Goal: Information Seeking & Learning: Learn about a topic

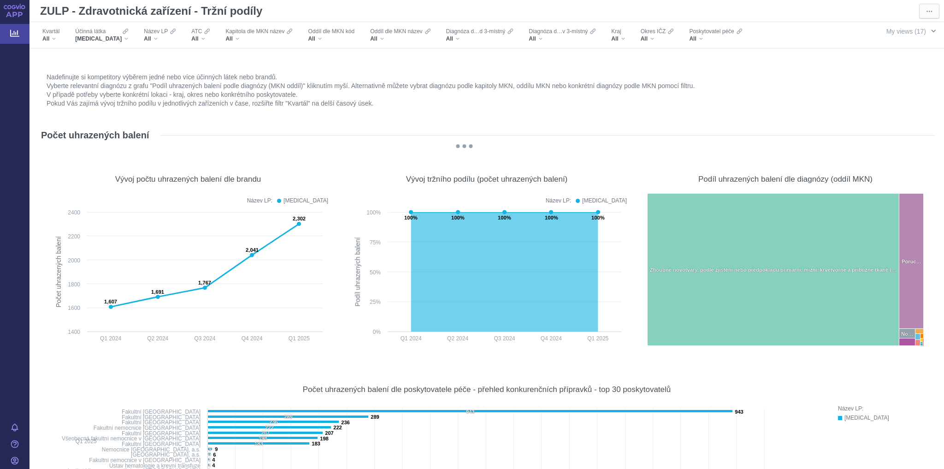
click at [915, 32] on span "My views (17)" at bounding box center [906, 31] width 40 height 10
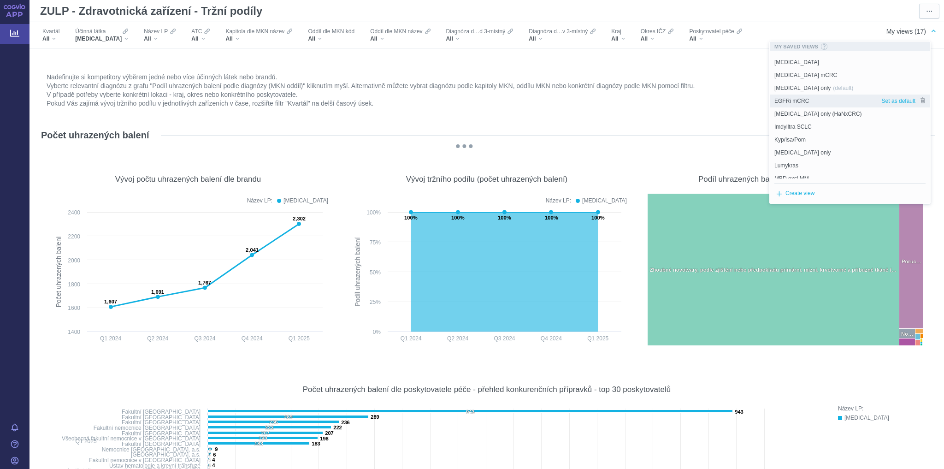
click at [802, 101] on span "EGFRi mCRC" at bounding box center [791, 101] width 35 height 8
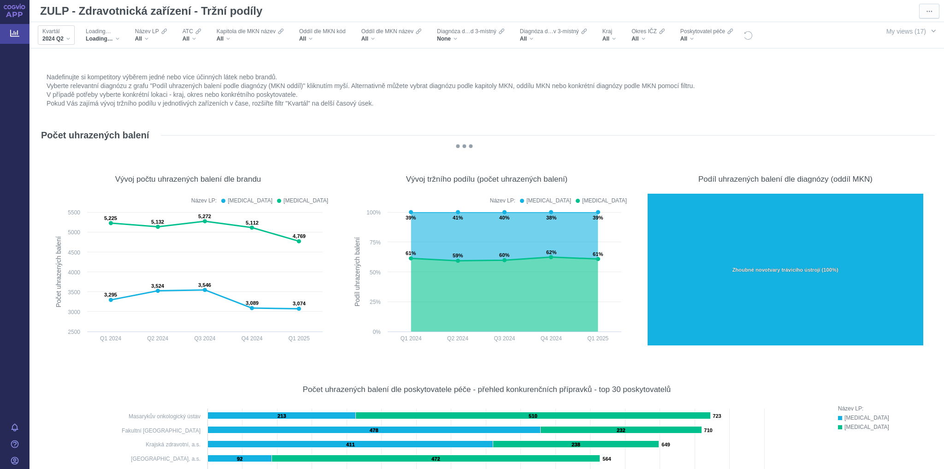
click at [68, 40] on div "2024 Q2" at bounding box center [56, 38] width 28 height 7
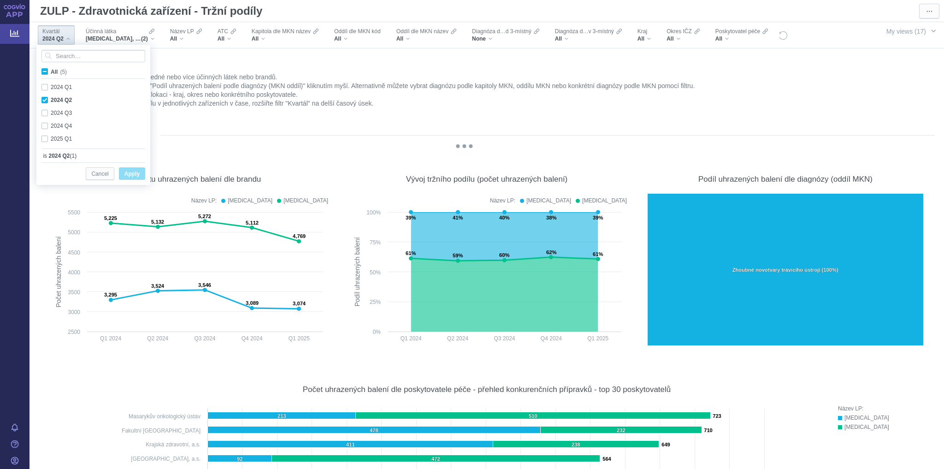
click at [51, 71] on span "All (5)" at bounding box center [59, 72] width 16 height 6
click at [51, 71] on input "All (5)" at bounding box center [54, 70] width 6 height 6
checkbox input "true"
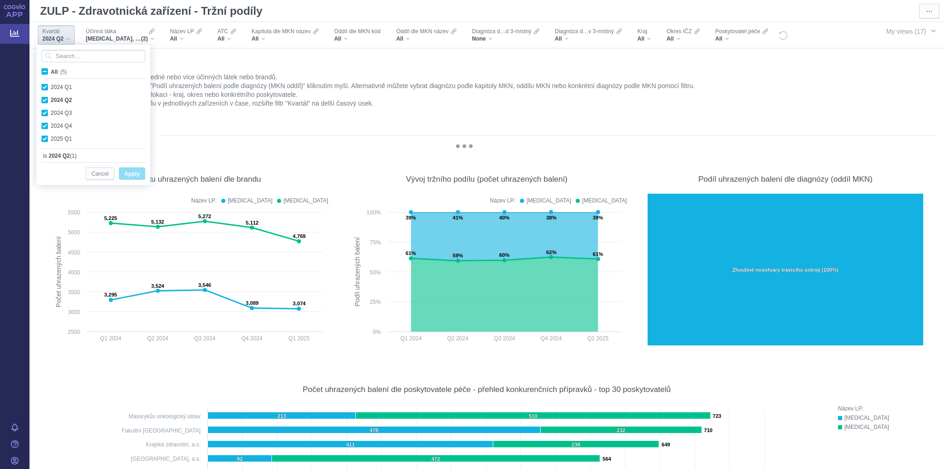
checkbox input "true"
click at [129, 175] on span "Apply" at bounding box center [131, 174] width 15 height 12
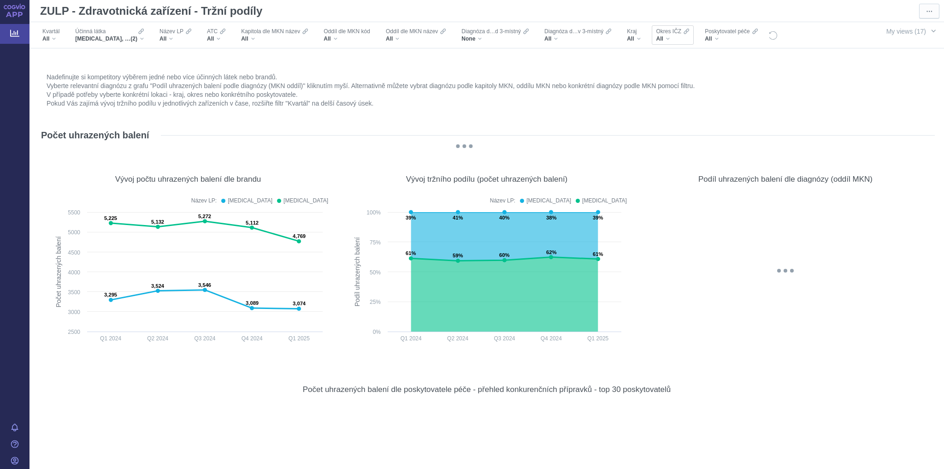
click at [666, 38] on div "All" at bounding box center [672, 38] width 33 height 7
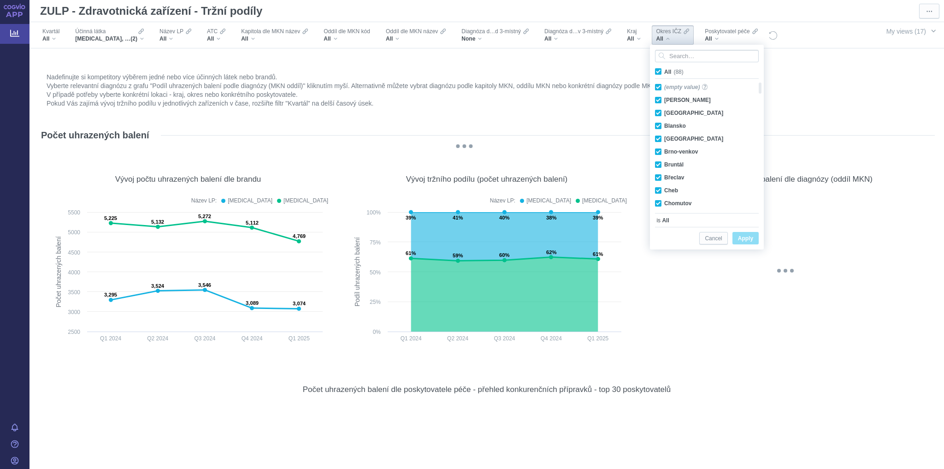
click at [664, 69] on span "All (88)" at bounding box center [673, 72] width 19 height 6
click at [664, 68] on input "All (88)" at bounding box center [667, 70] width 6 height 6
checkbox input "false"
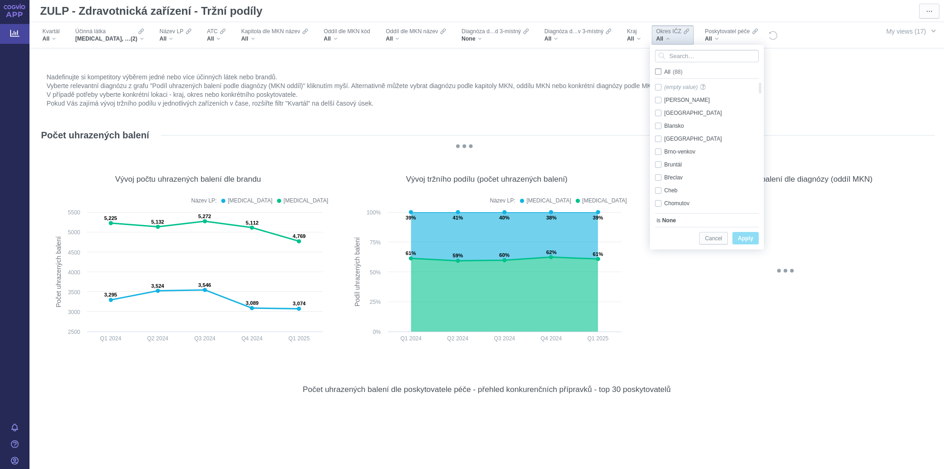
checkbox input "false"
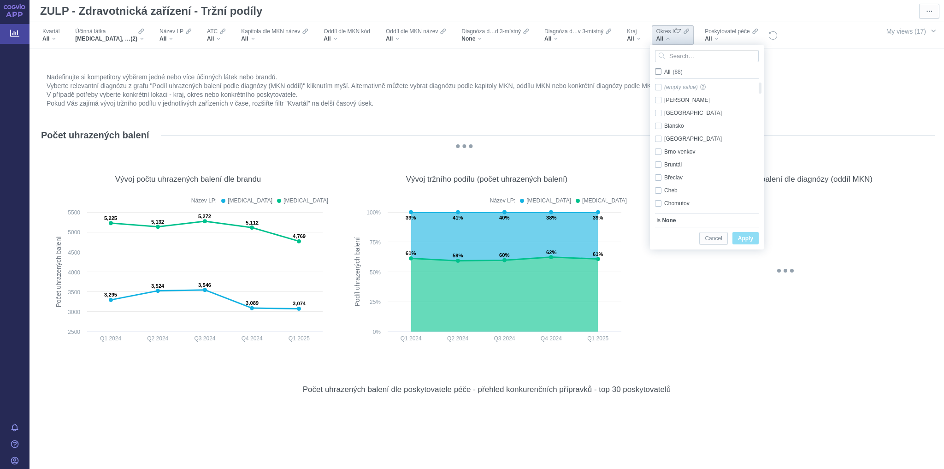
checkbox input "false"
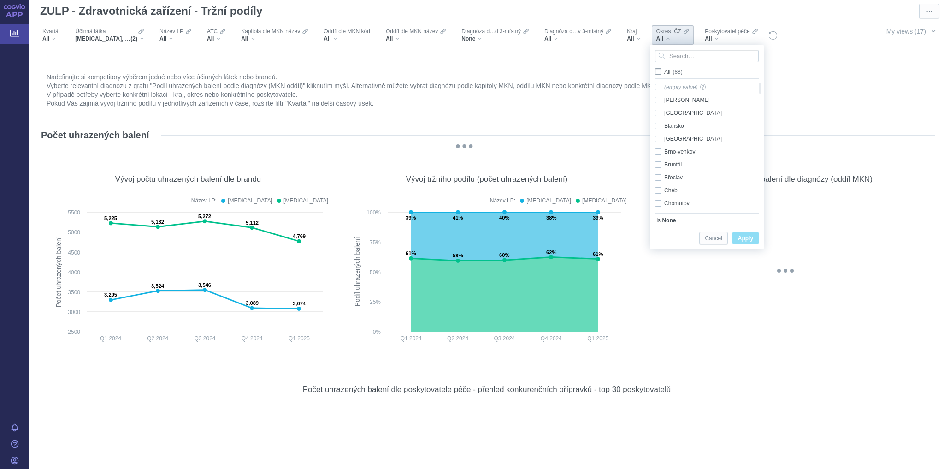
checkbox input "false"
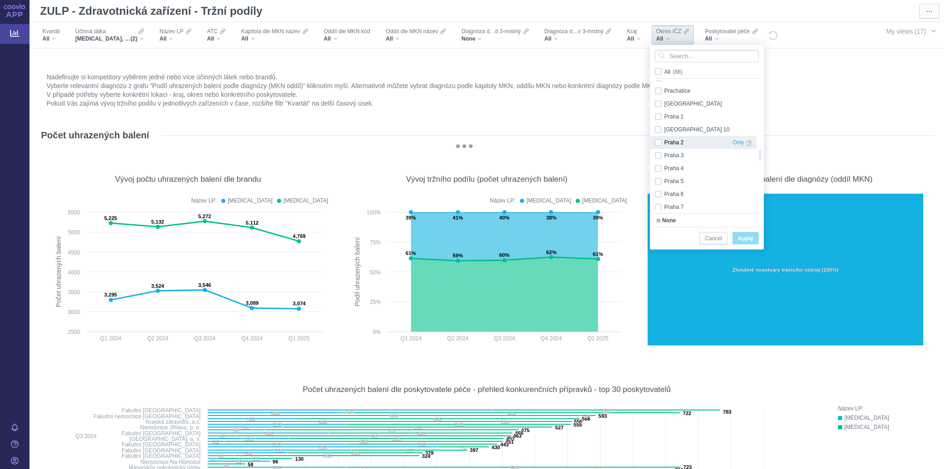
click at [657, 142] on div "Praha 2 Only" at bounding box center [703, 142] width 106 height 13
checkbox input "true"
click at [746, 239] on span "Apply" at bounding box center [745, 239] width 15 height 12
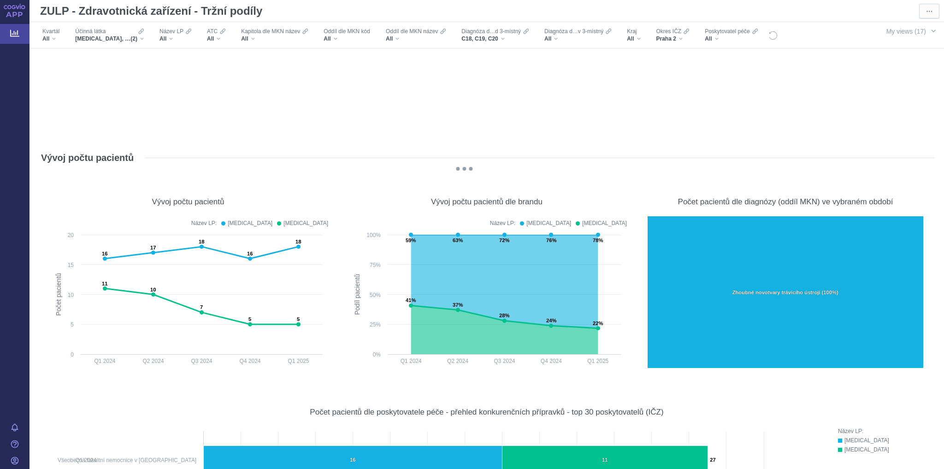
scroll to position [3880, 0]
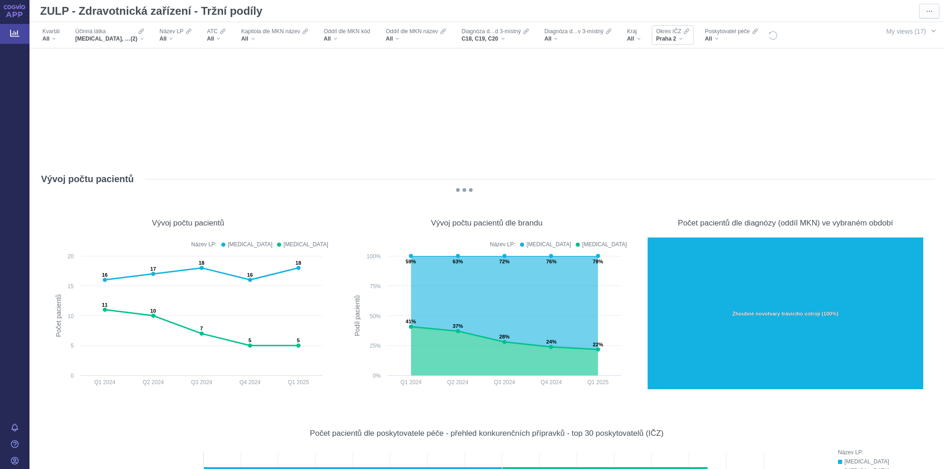
click at [683, 37] on div "Praha 2" at bounding box center [672, 38] width 33 height 7
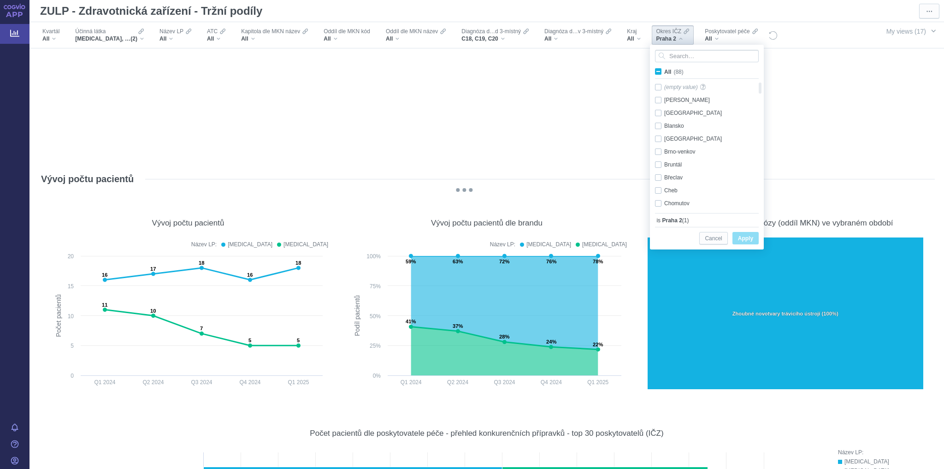
click at [664, 71] on span "All (88)" at bounding box center [673, 72] width 19 height 6
click at [664, 71] on input "All (88)" at bounding box center [667, 70] width 6 height 6
checkbox input "true"
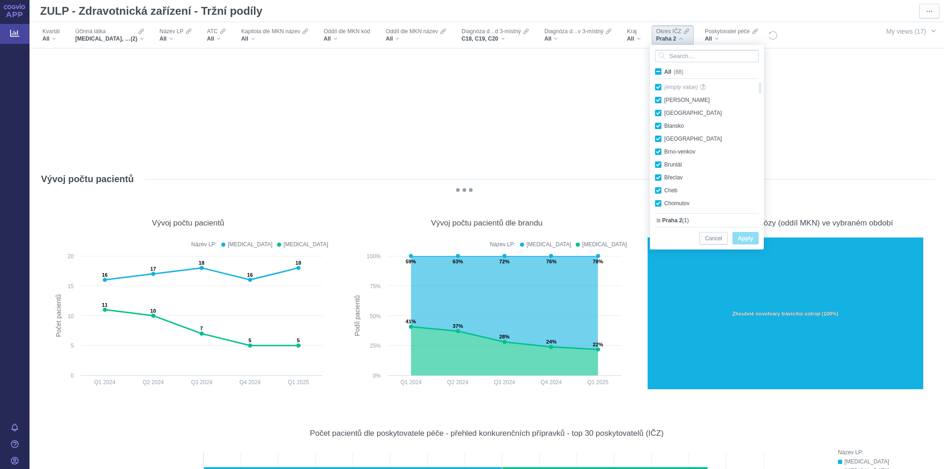
checkbox input "true"
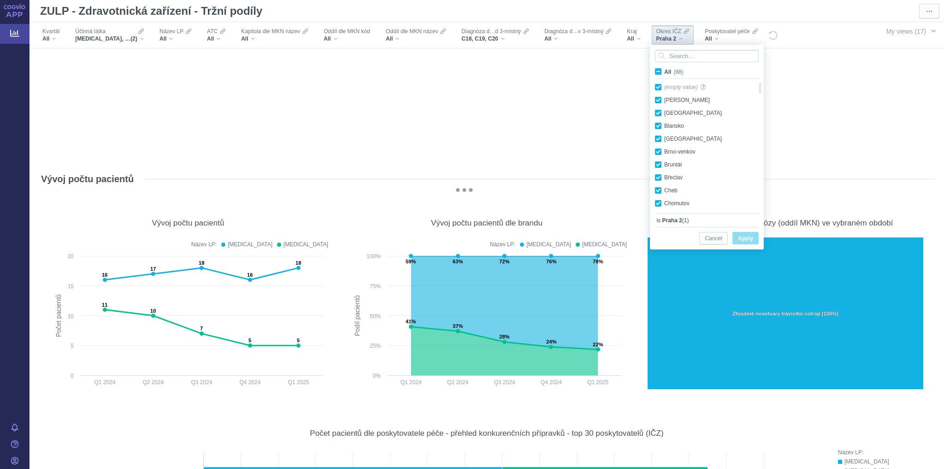
checkbox input "true"
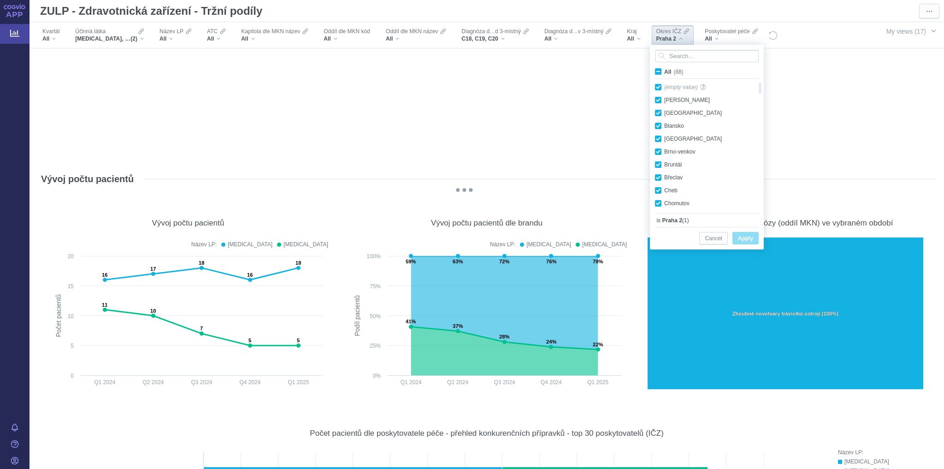
checkbox input "true"
click at [664, 70] on span "All (88)" at bounding box center [673, 72] width 19 height 6
click at [664, 70] on input "All (88)" at bounding box center [667, 70] width 6 height 6
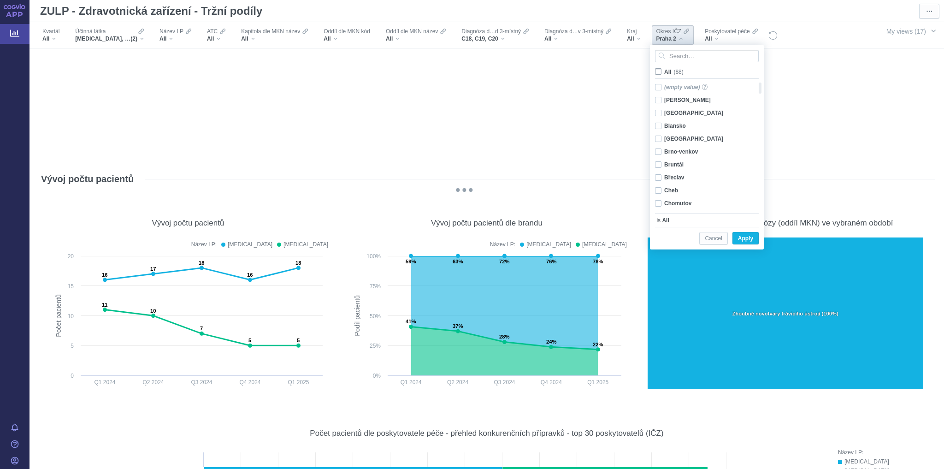
checkbox input "false"
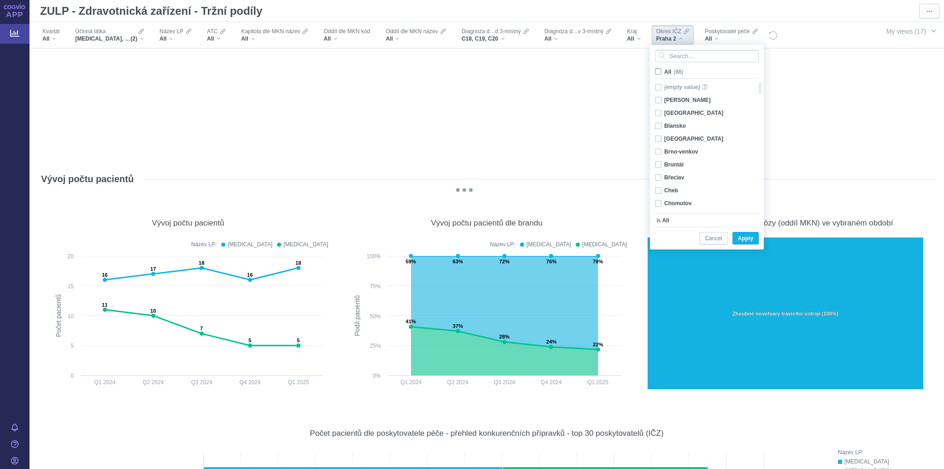
checkbox input "false"
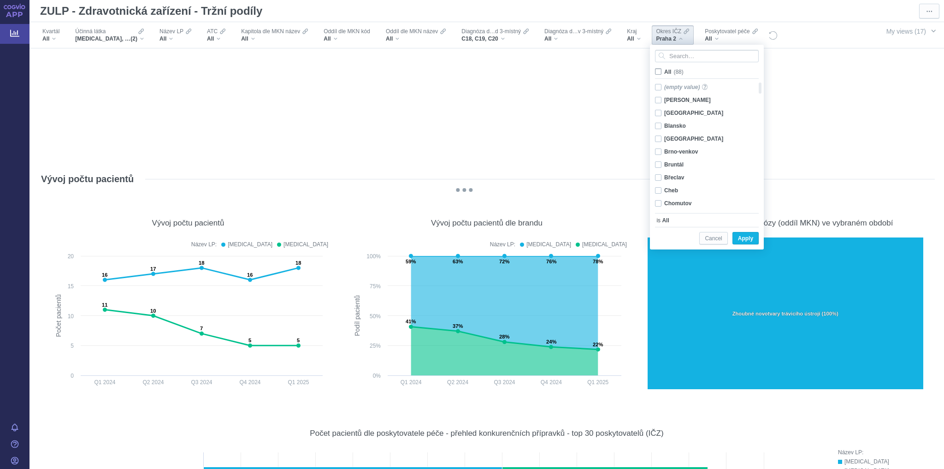
checkbox input "false"
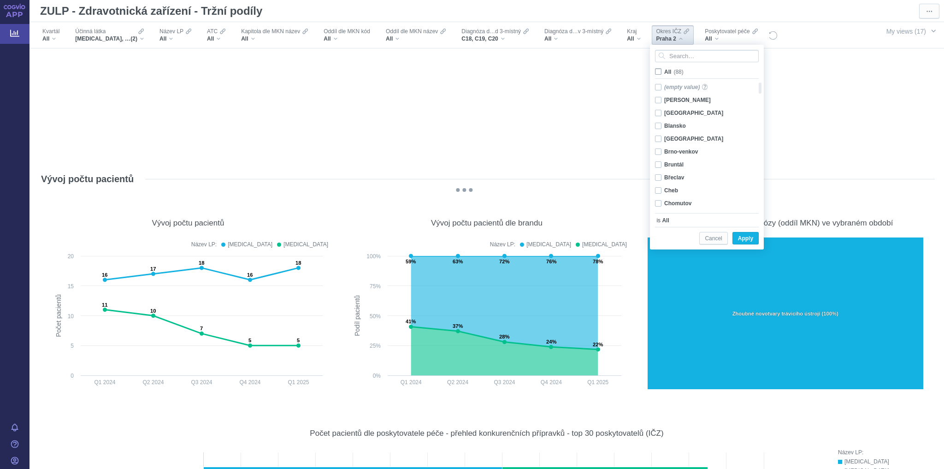
checkbox input "false"
click at [676, 184] on div "Jihlava Only" at bounding box center [703, 184] width 106 height 13
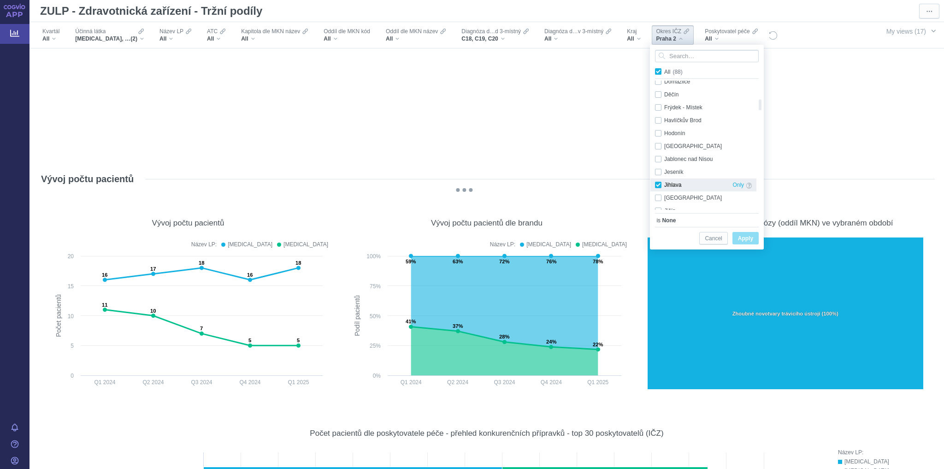
checkbox input "true"
click at [741, 240] on span "Apply" at bounding box center [745, 239] width 15 height 12
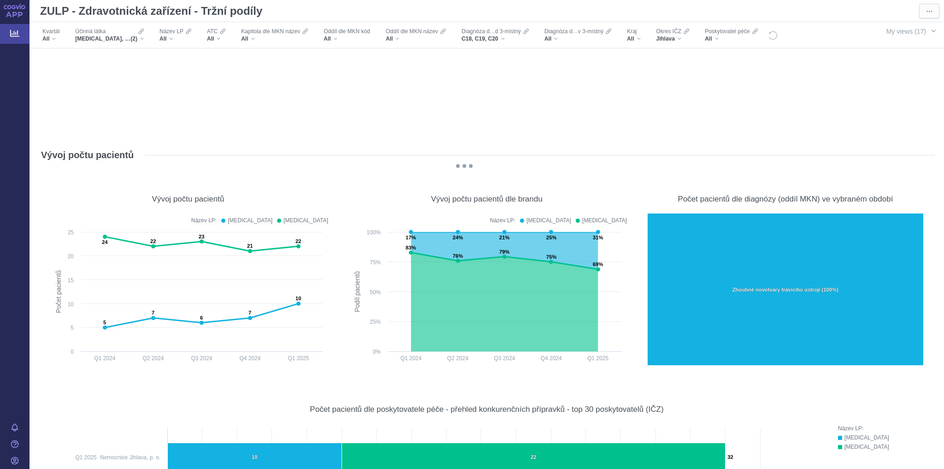
scroll to position [3917, 0]
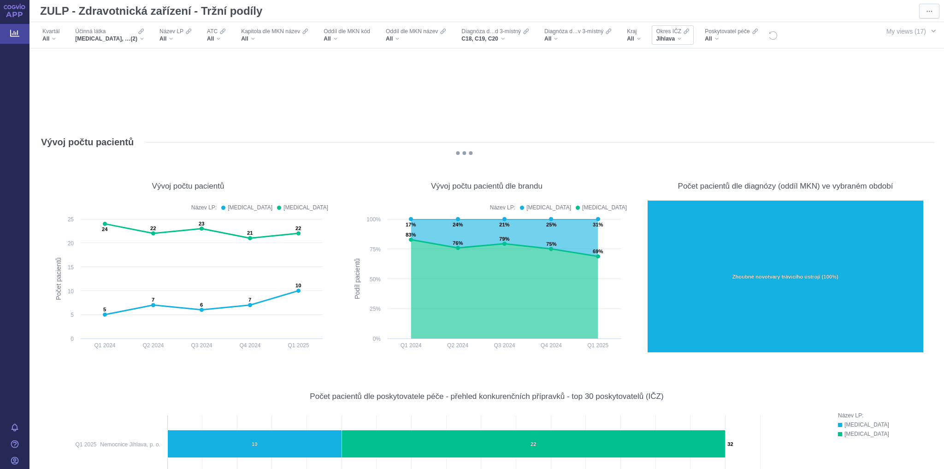
click at [682, 37] on div "Jihlava" at bounding box center [672, 38] width 33 height 7
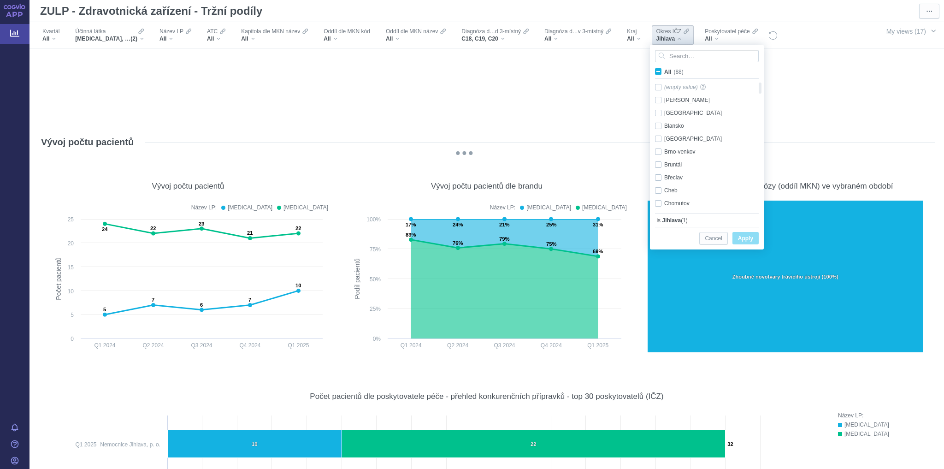
click at [664, 70] on span "All (88)" at bounding box center [673, 72] width 19 height 6
click at [664, 70] on input "All (88)" at bounding box center [667, 70] width 6 height 6
checkbox input "true"
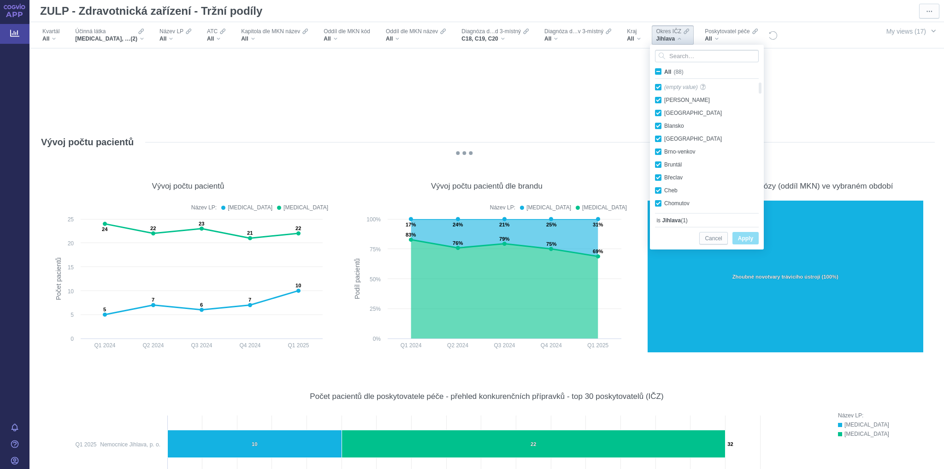
checkbox input "true"
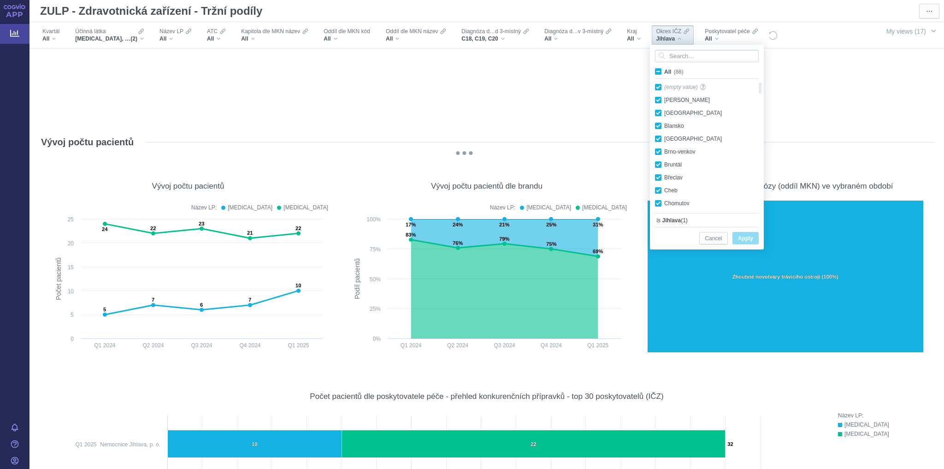
checkbox input "true"
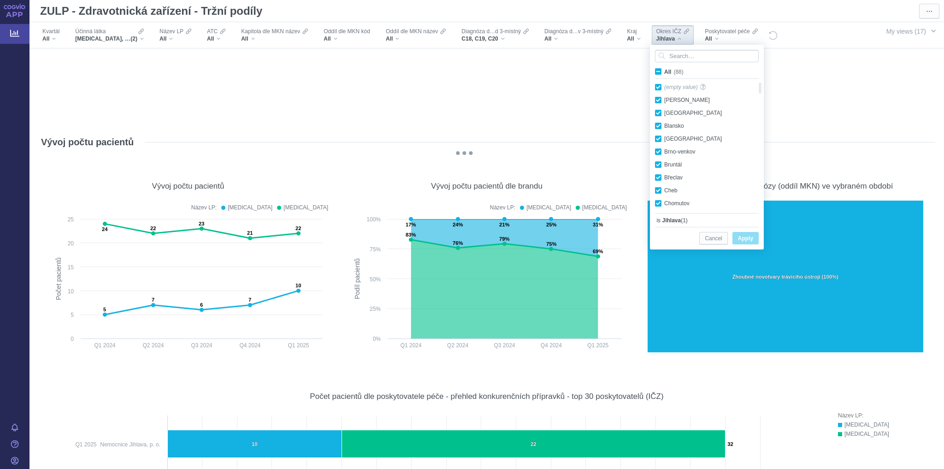
checkbox input "true"
click at [664, 70] on span "All (88)" at bounding box center [673, 72] width 19 height 6
click at [664, 70] on input "All (88)" at bounding box center [667, 70] width 6 height 6
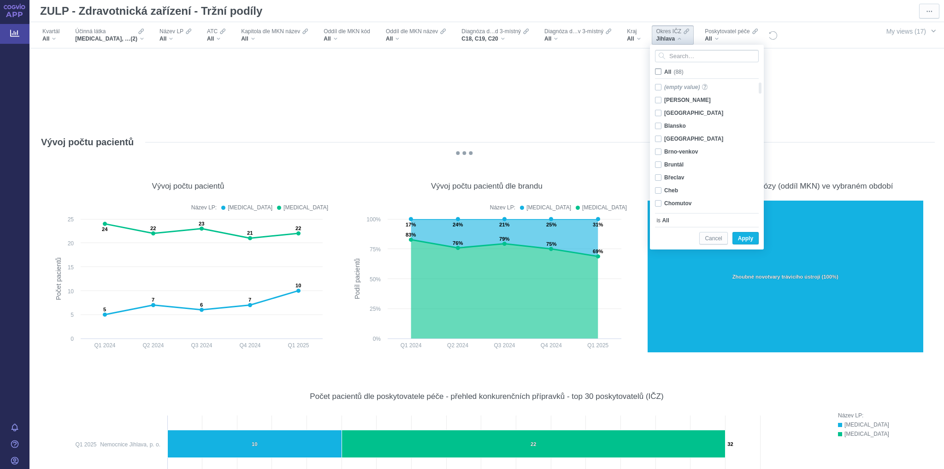
checkbox input "false"
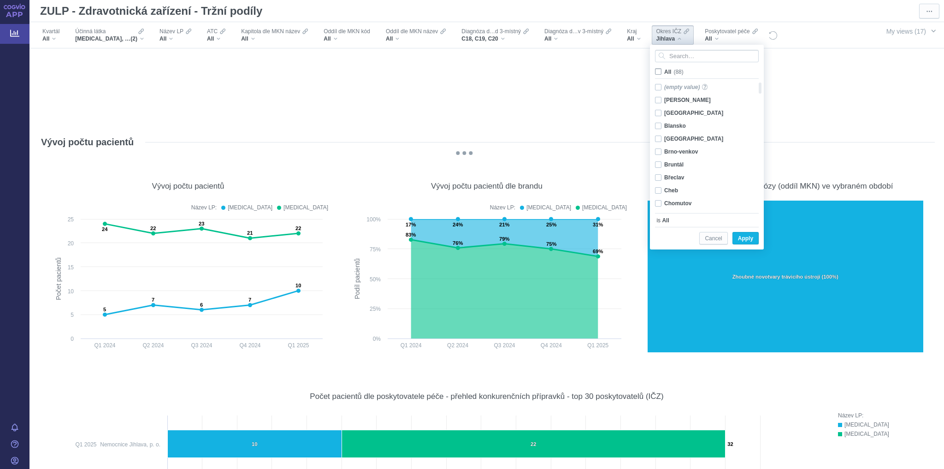
checkbox input "false"
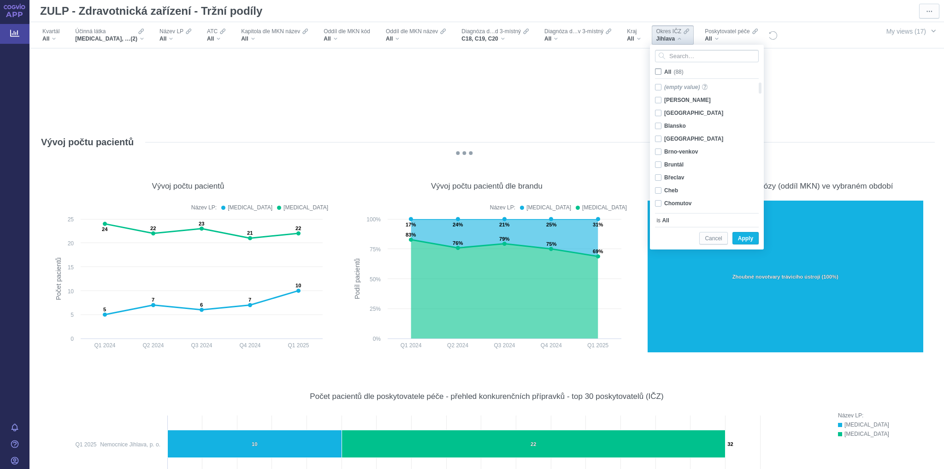
checkbox input "false"
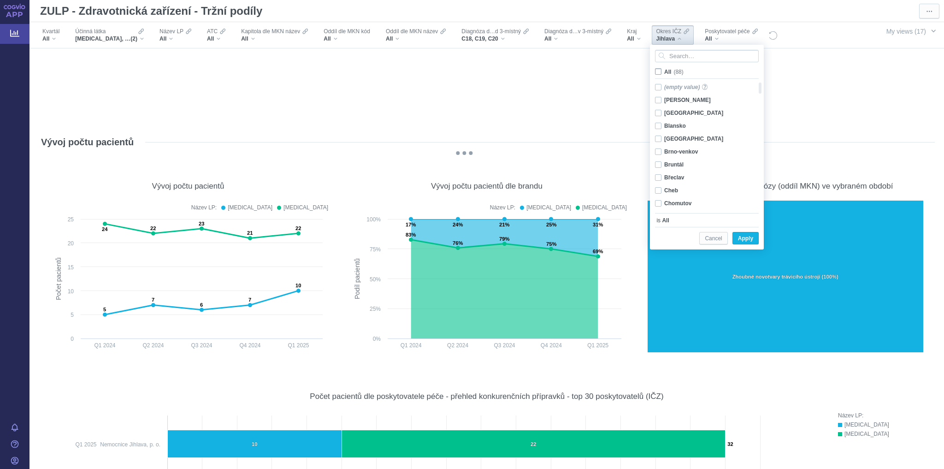
checkbox input "false"
drag, startPoint x: 760, startPoint y: 89, endPoint x: 744, endPoint y: 216, distance: 127.7
click at [746, 216] on div "All (88) Semily Only Sokolov Only Strakonice Only Svitavy Only Tachov Only Tepl…" at bounding box center [706, 136] width 113 height 182
click at [658, 163] on div "[GEOGRAPHIC_DATA] Only" at bounding box center [703, 164] width 106 height 13
checkbox input "true"
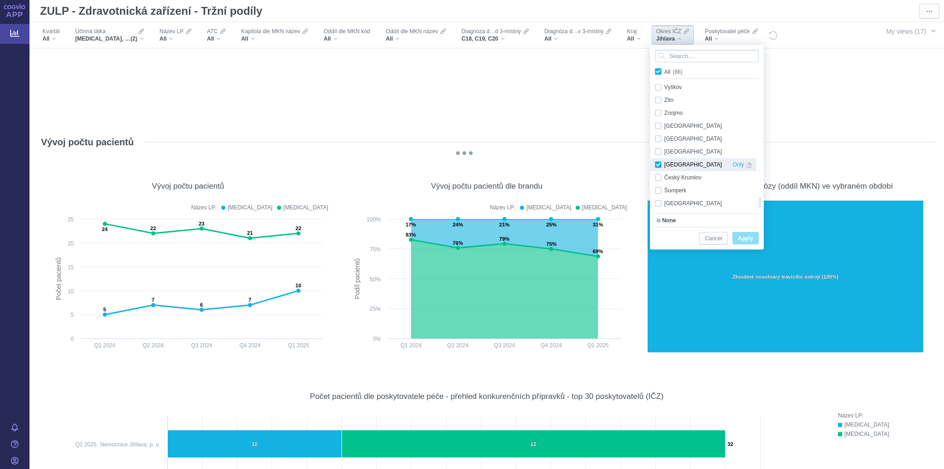
checkbox input "true"
click at [658, 178] on div "Český Krumlov Only" at bounding box center [703, 177] width 106 height 13
checkbox input "true"
click at [747, 240] on span "Apply" at bounding box center [745, 239] width 15 height 12
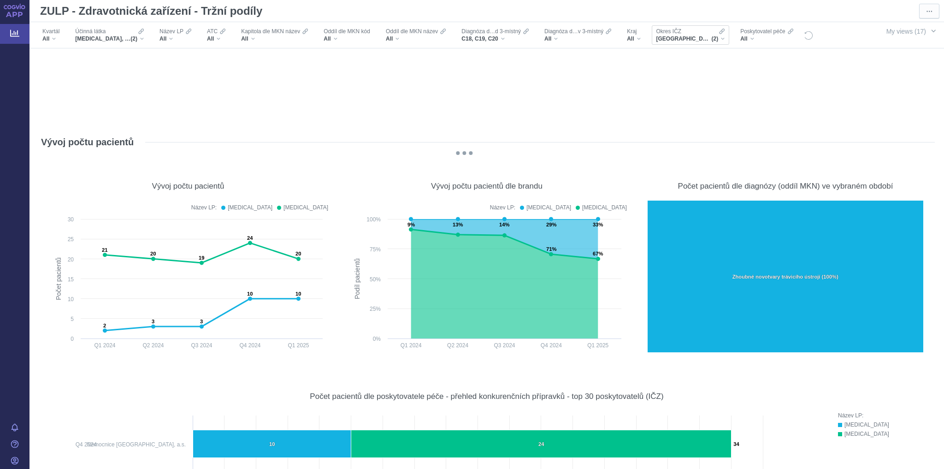
click at [721, 40] on div "[GEOGRAPHIC_DATA], [GEOGRAPHIC_DATA] (2)" at bounding box center [690, 38] width 69 height 7
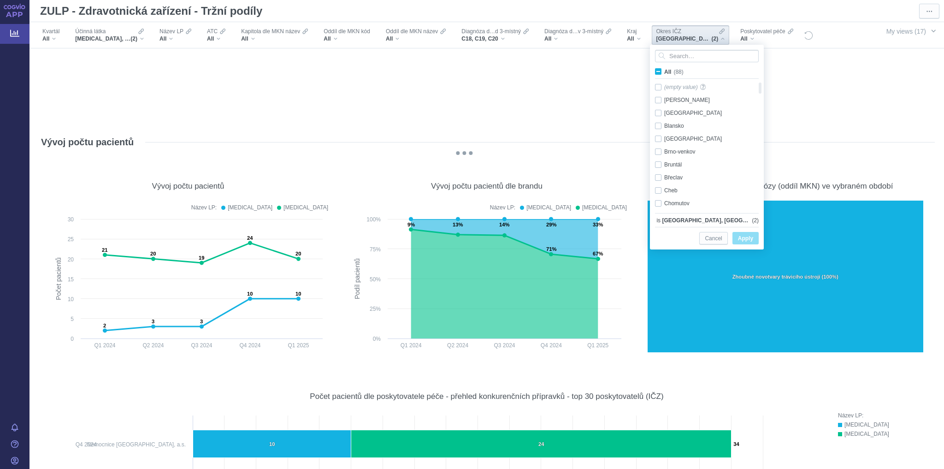
click at [664, 70] on span "All (88)" at bounding box center [673, 72] width 19 height 6
click at [664, 70] on input "All (88)" at bounding box center [667, 70] width 6 height 6
checkbox input "true"
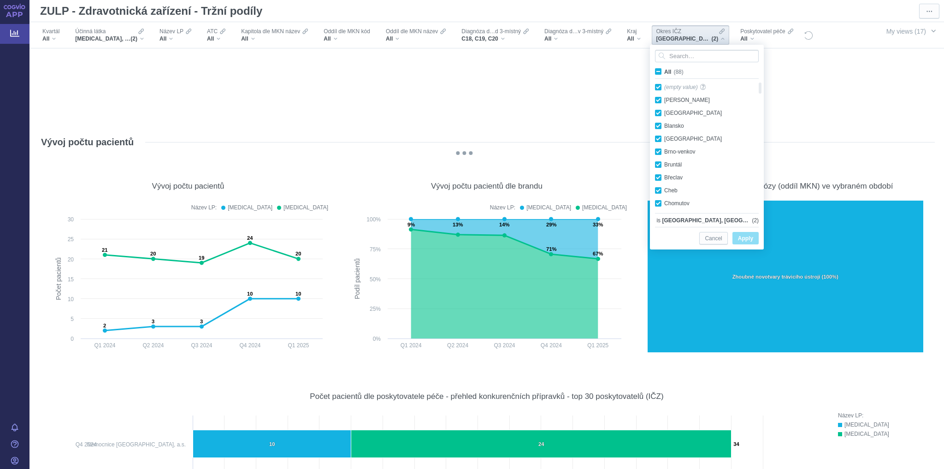
checkbox input "true"
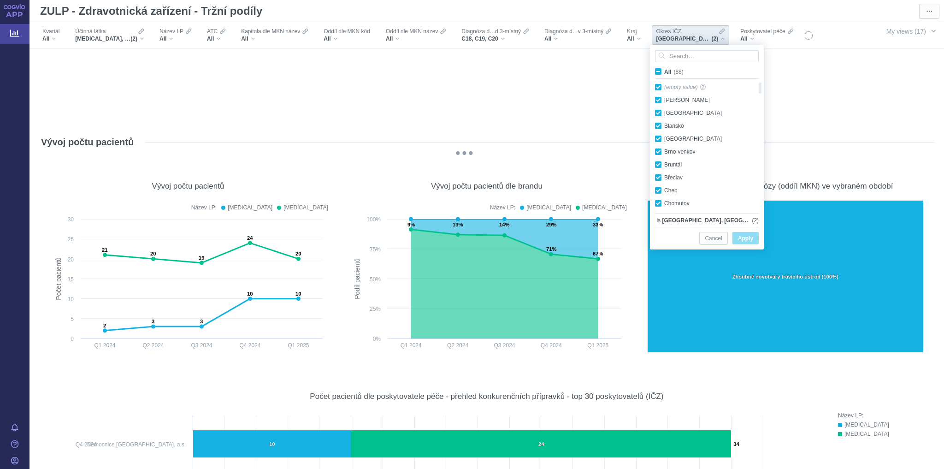
checkbox input "true"
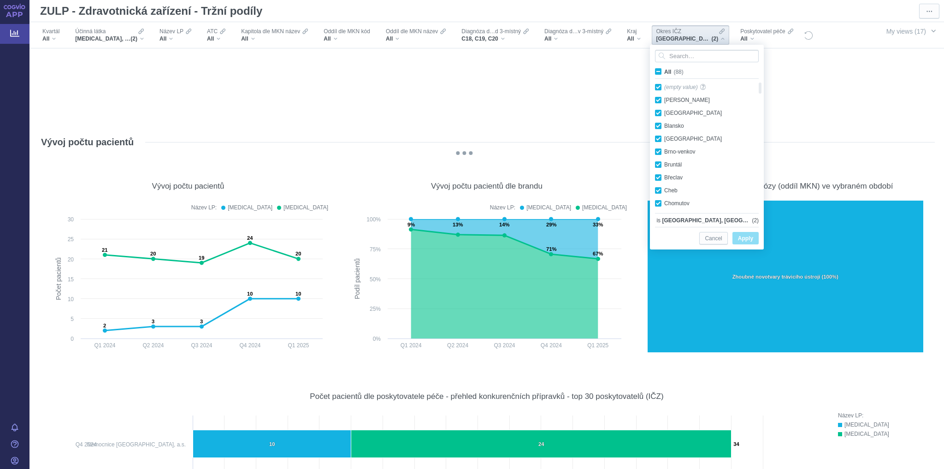
checkbox input "true"
click at [664, 71] on span "All (88)" at bounding box center [673, 72] width 19 height 6
click at [664, 71] on input "All (88)" at bounding box center [667, 70] width 6 height 6
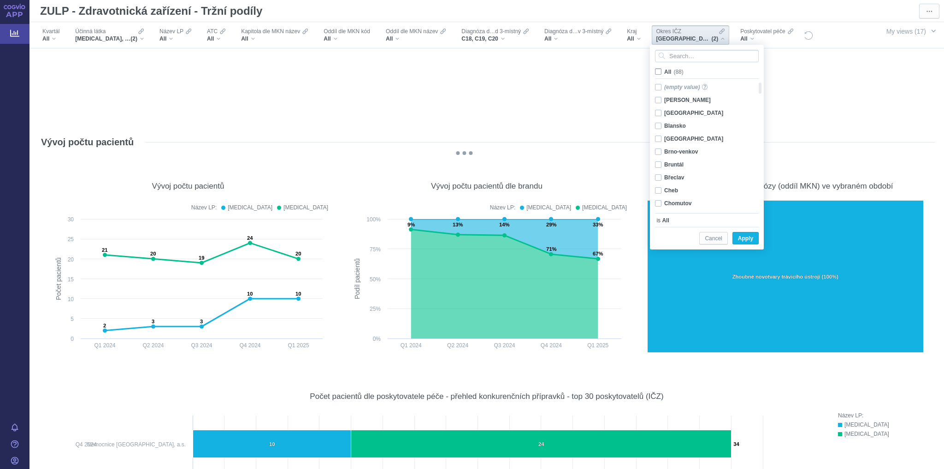
checkbox input "false"
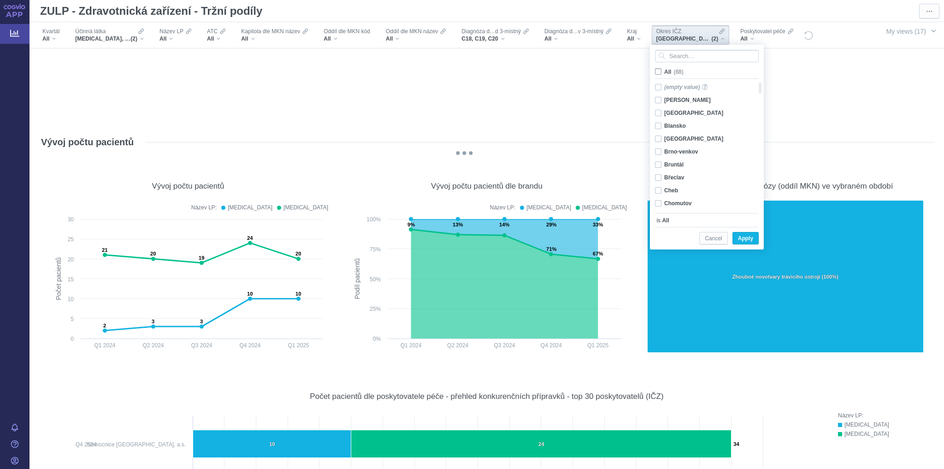
checkbox input "false"
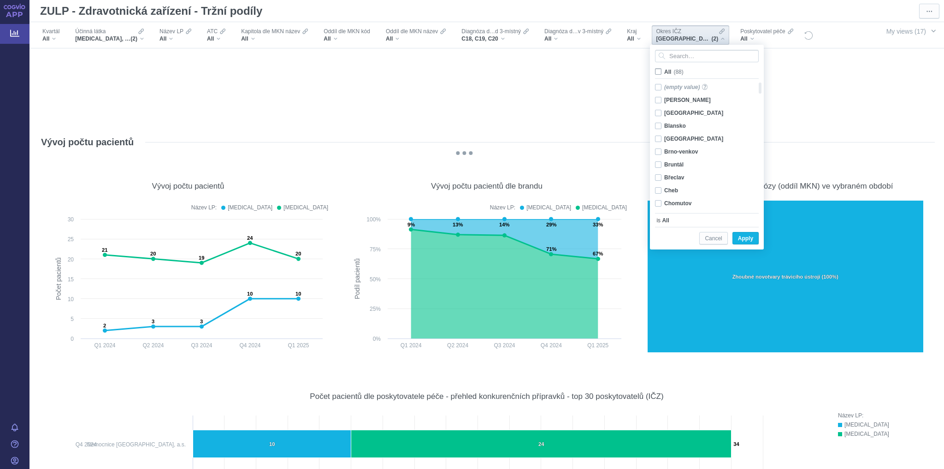
checkbox input "false"
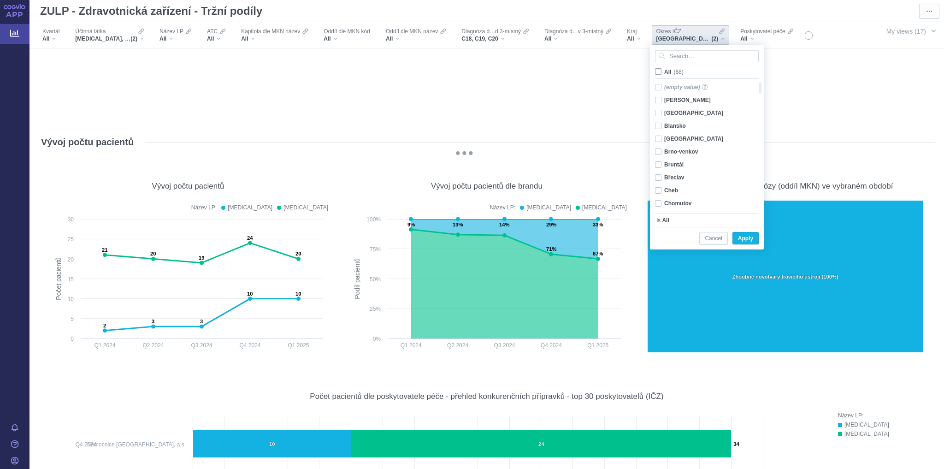
checkbox input "false"
click at [657, 151] on div "Brno-venkov Only" at bounding box center [703, 151] width 106 height 13
checkbox input "true"
click at [736, 234] on button "Apply" at bounding box center [745, 238] width 26 height 12
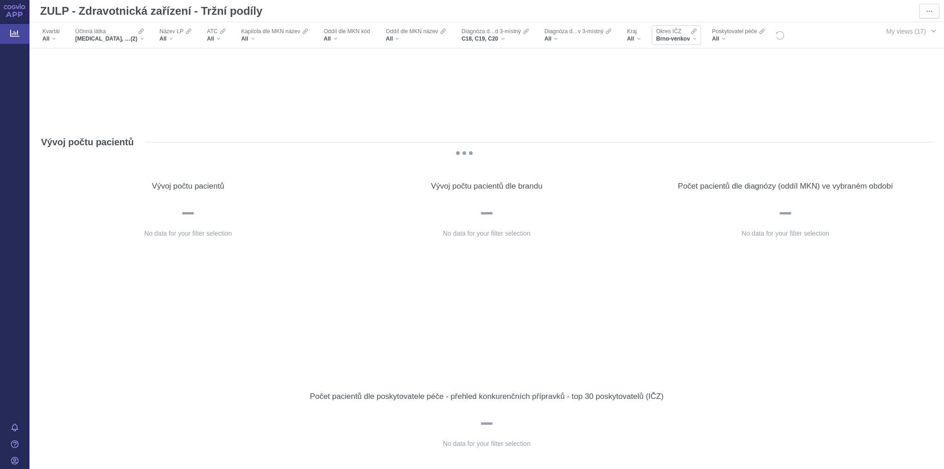
click at [693, 38] on div "Brno-venkov" at bounding box center [676, 38] width 40 height 7
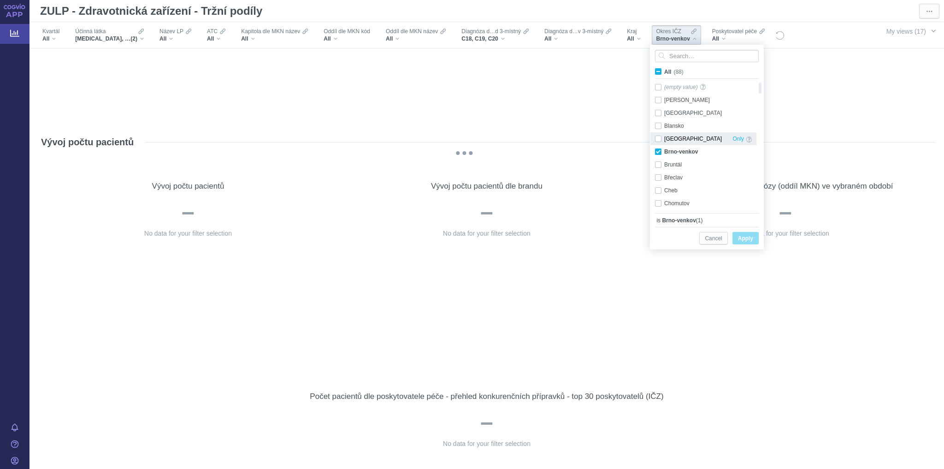
click at [657, 137] on div "[GEOGRAPHIC_DATA]-město Only" at bounding box center [703, 138] width 106 height 13
checkbox input "true"
drag, startPoint x: 741, startPoint y: 234, endPoint x: 834, endPoint y: 134, distance: 136.9
click at [741, 234] on span "Apply" at bounding box center [745, 239] width 15 height 12
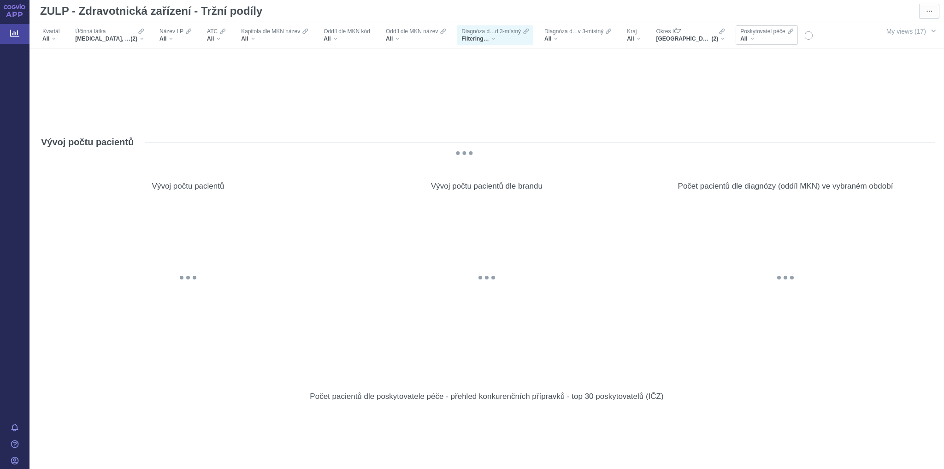
click at [752, 38] on div "All" at bounding box center [766, 38] width 53 height 7
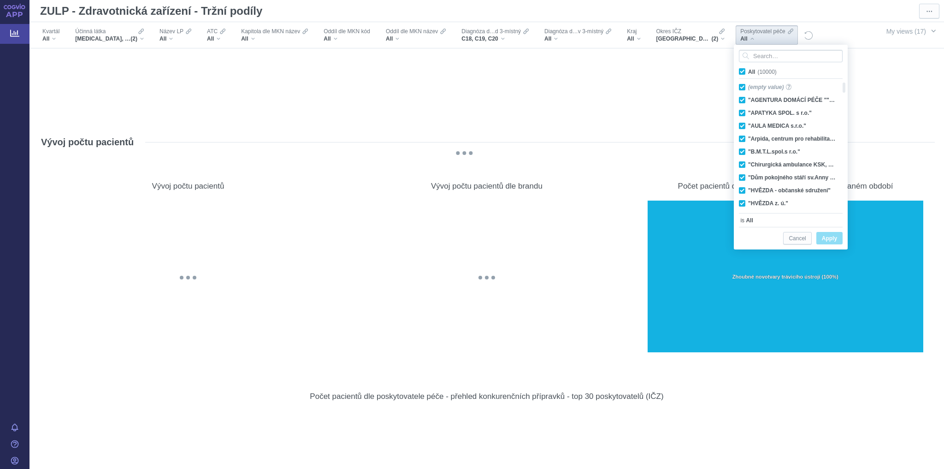
click at [752, 38] on div "All" at bounding box center [766, 38] width 53 height 7
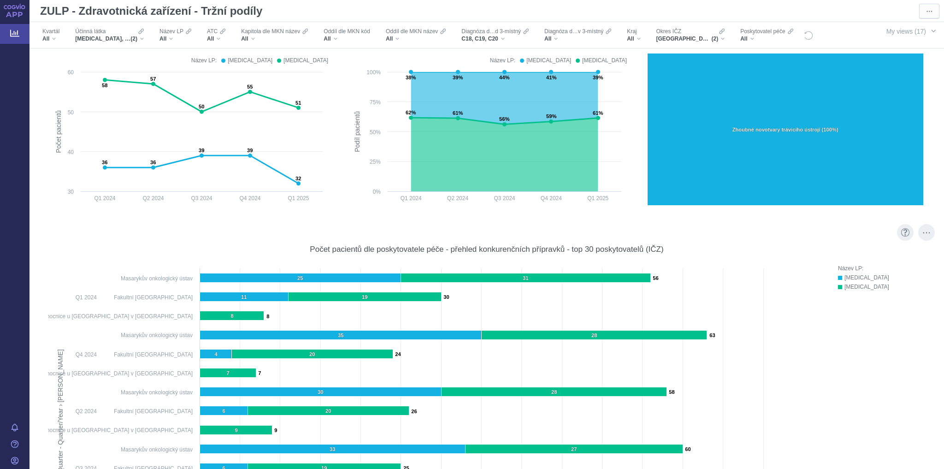
scroll to position [4064, 0]
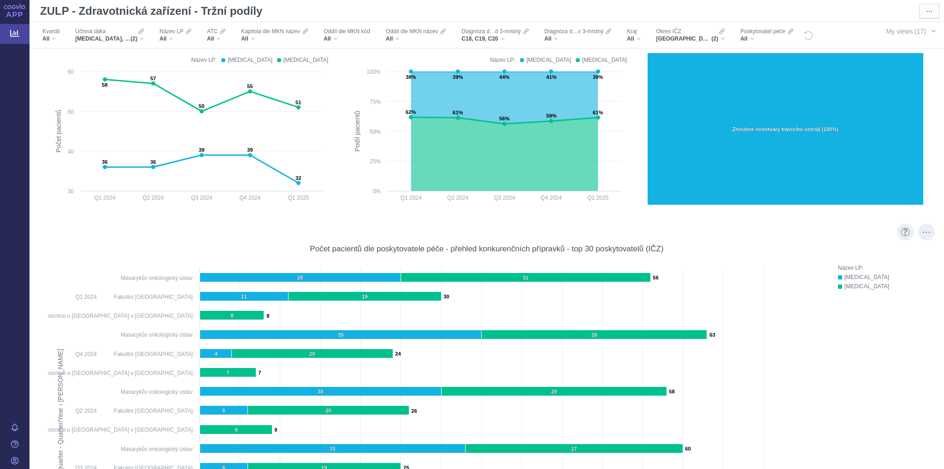
click at [159, 276] on rect at bounding box center [438, 423] width 775 height 320
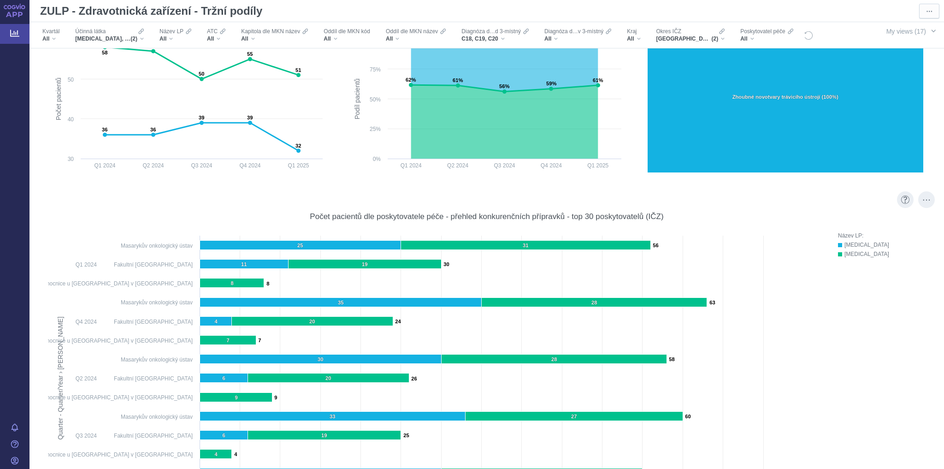
scroll to position [4175, 0]
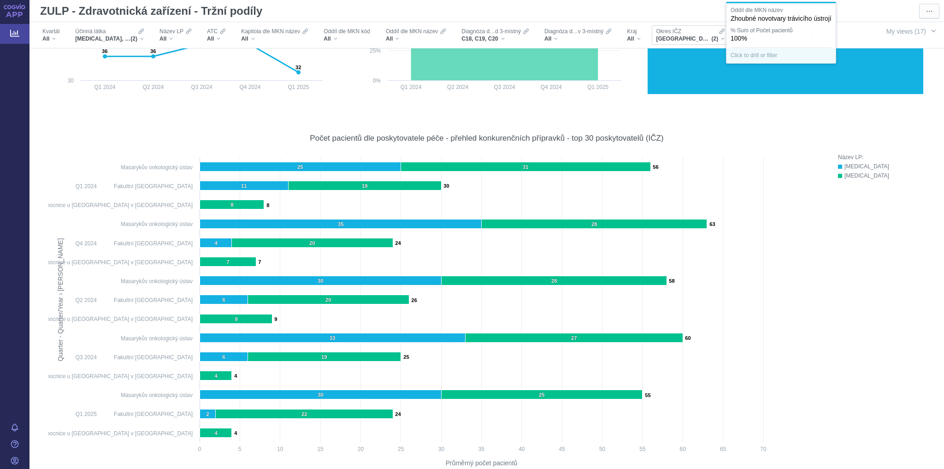
click at [721, 39] on div "[GEOGRAPHIC_DATA]-[GEOGRAPHIC_DATA], [GEOGRAPHIC_DATA] (2)" at bounding box center [690, 38] width 69 height 7
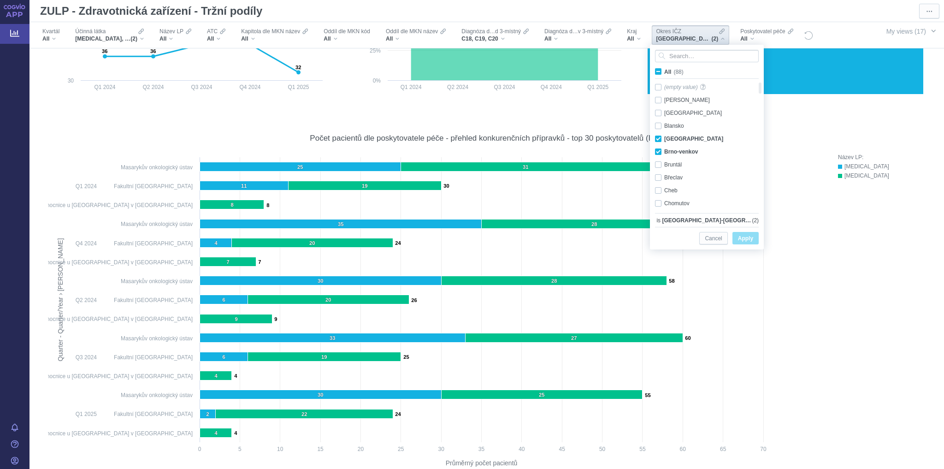
click at [664, 69] on span "All (88)" at bounding box center [673, 72] width 19 height 6
click at [664, 68] on input "All (88)" at bounding box center [667, 70] width 6 height 6
checkbox input "true"
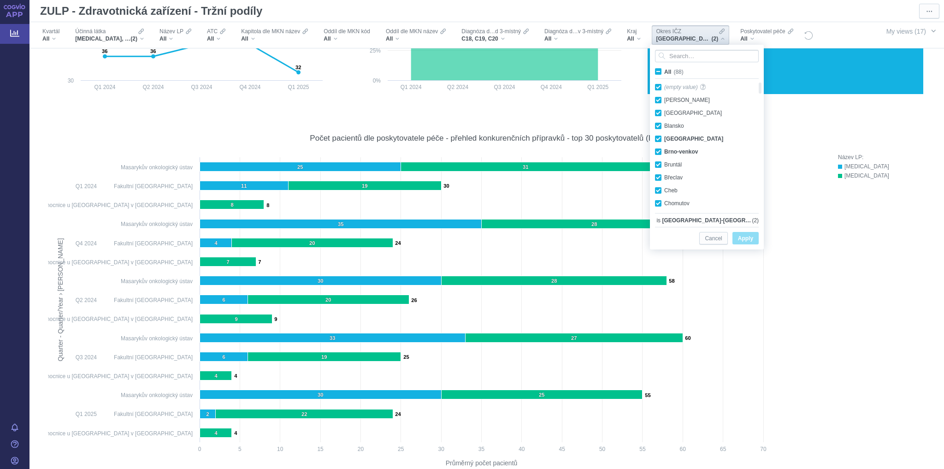
checkbox input "true"
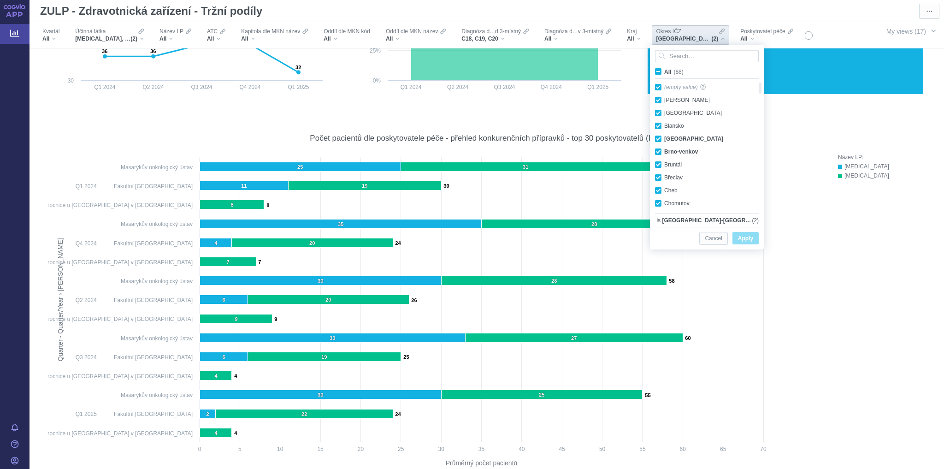
checkbox input "true"
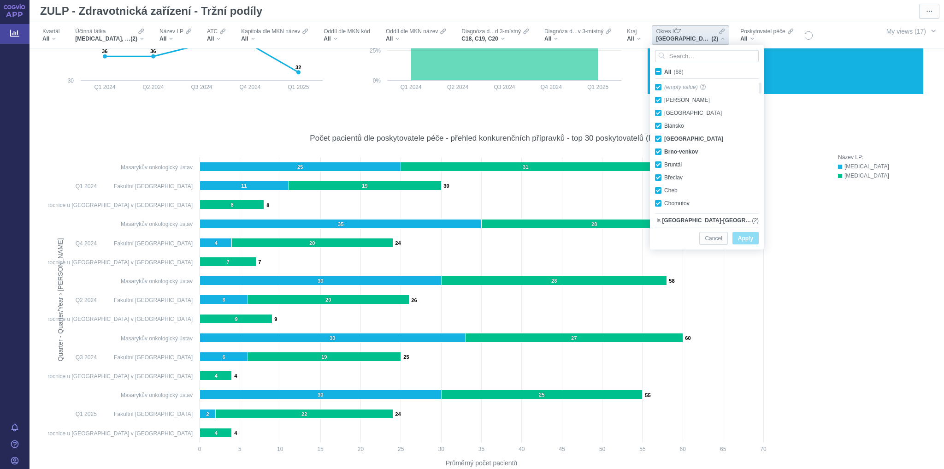
checkbox input "true"
click at [743, 235] on span "Apply" at bounding box center [745, 239] width 15 height 12
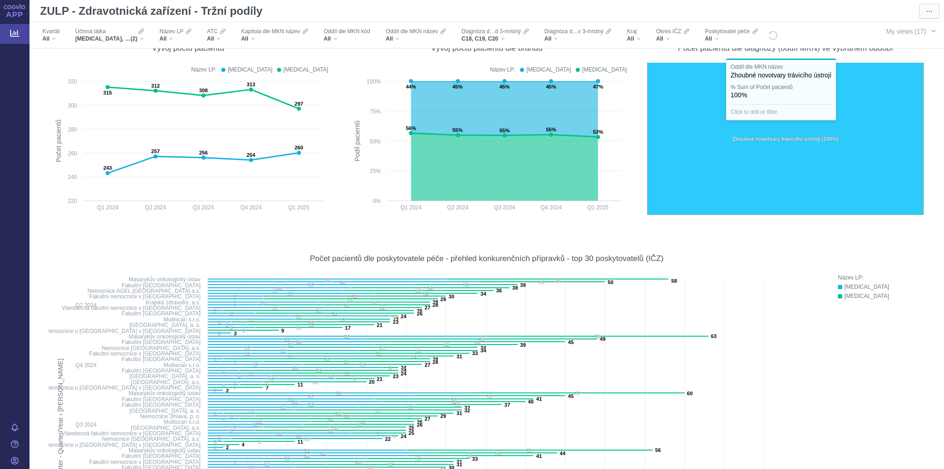
scroll to position [3953, 0]
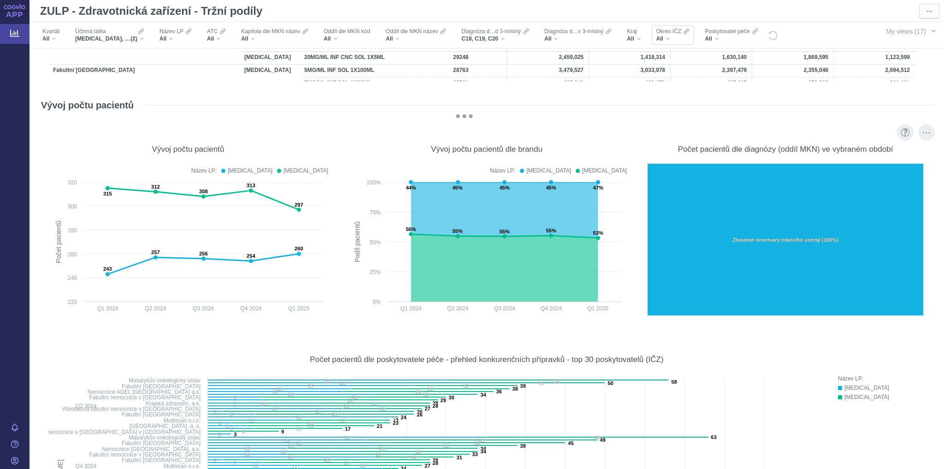
click at [669, 37] on div "All" at bounding box center [672, 38] width 33 height 7
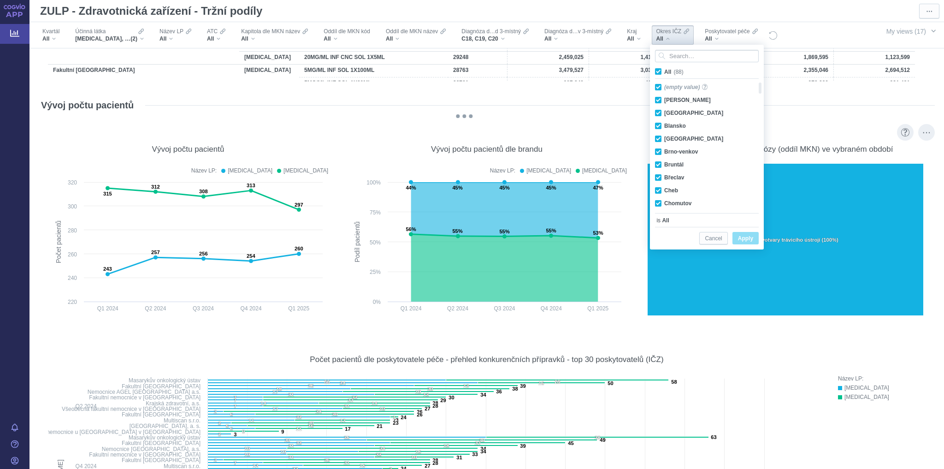
click at [664, 70] on span "All (88)" at bounding box center [673, 72] width 19 height 6
click at [664, 70] on input "All (88)" at bounding box center [667, 70] width 6 height 6
checkbox input "false"
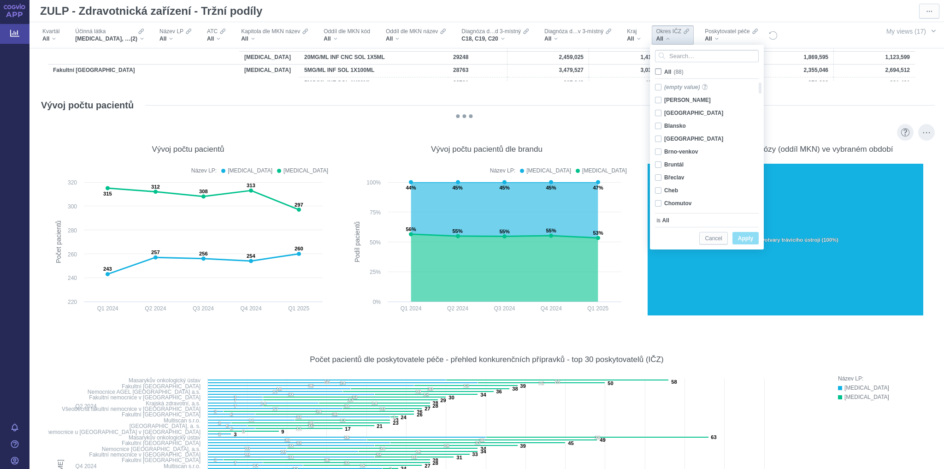
checkbox input "false"
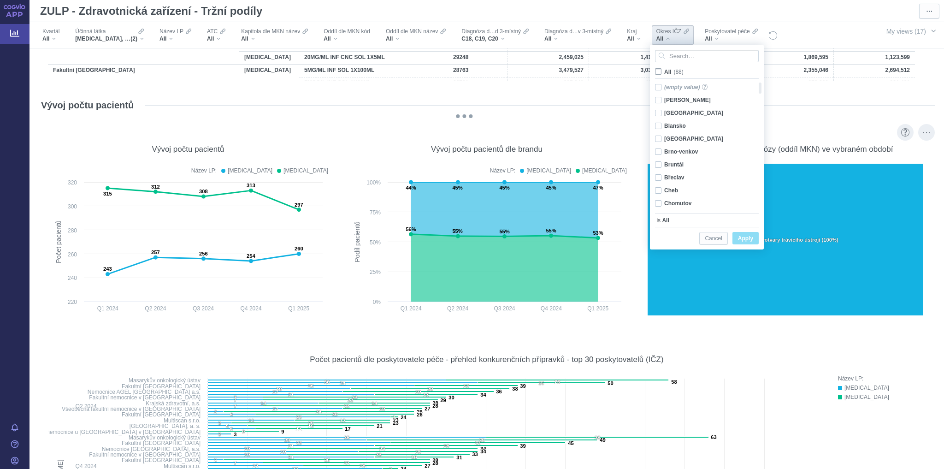
checkbox input "false"
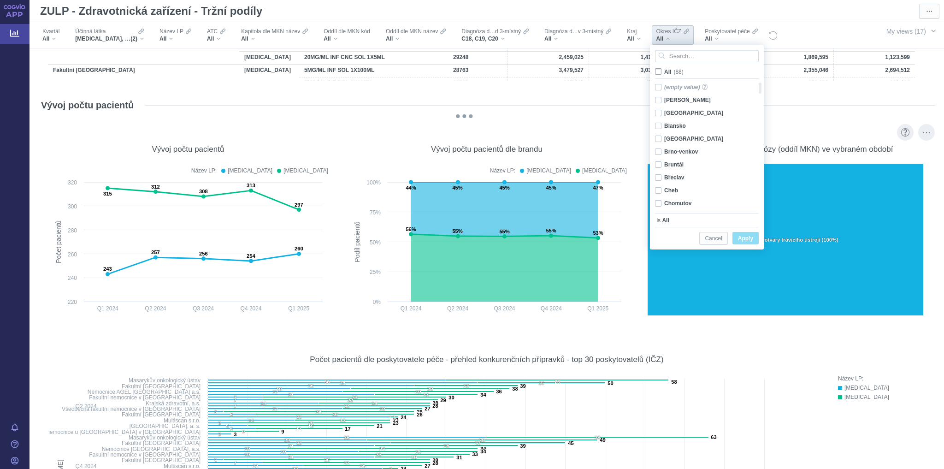
checkbox input "false"
click at [656, 124] on div "[GEOGRAPHIC_DATA]-jih Only" at bounding box center [703, 125] width 106 height 13
checkbox input "true"
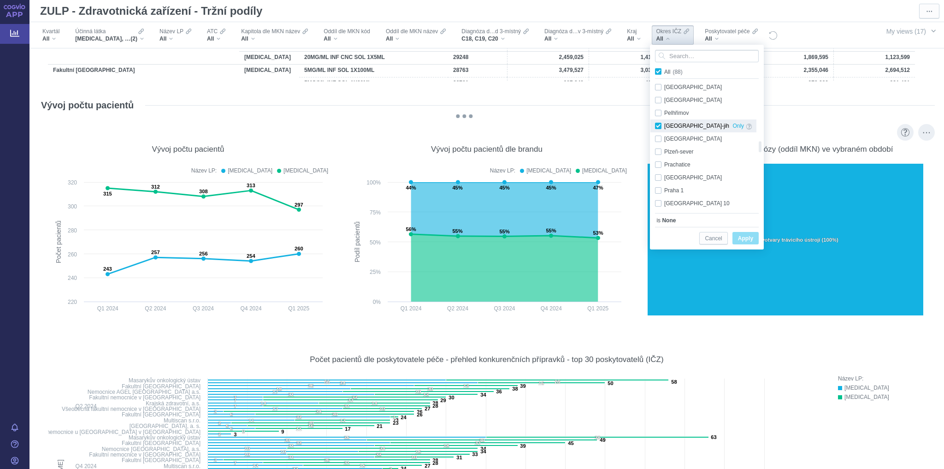
checkbox input "true"
click at [658, 138] on div "[GEOGRAPHIC_DATA]-město Only" at bounding box center [703, 138] width 106 height 13
checkbox input "true"
click at [658, 153] on div "Plzeň-sever Only" at bounding box center [703, 151] width 106 height 13
checkbox input "true"
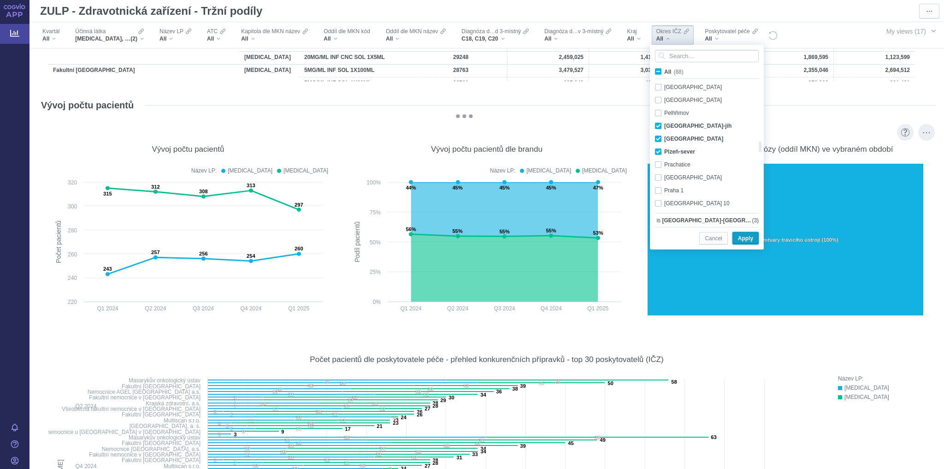
click at [738, 239] on span "Apply" at bounding box center [745, 239] width 15 height 12
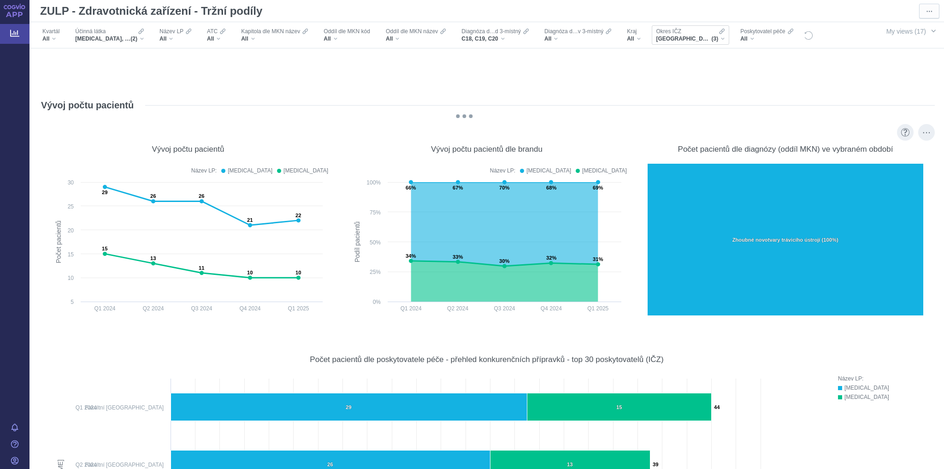
click at [721, 41] on div "[GEOGRAPHIC_DATA]-[GEOGRAPHIC_DATA], [GEOGRAPHIC_DATA], [GEOGRAPHIC_DATA] (3)" at bounding box center [690, 38] width 69 height 7
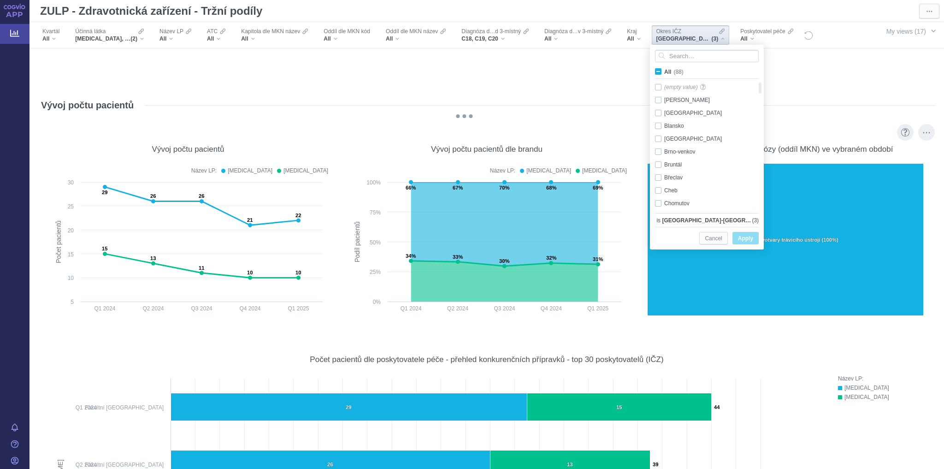
click at [657, 67] on label "All (88)" at bounding box center [670, 71] width 35 height 9
click at [664, 67] on input "All (88)" at bounding box center [667, 70] width 6 height 6
checkbox input "true"
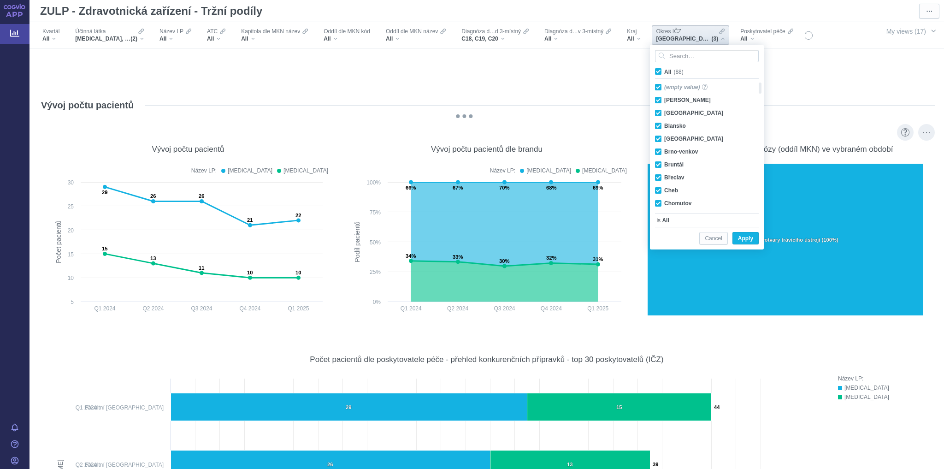
checkbox input "true"
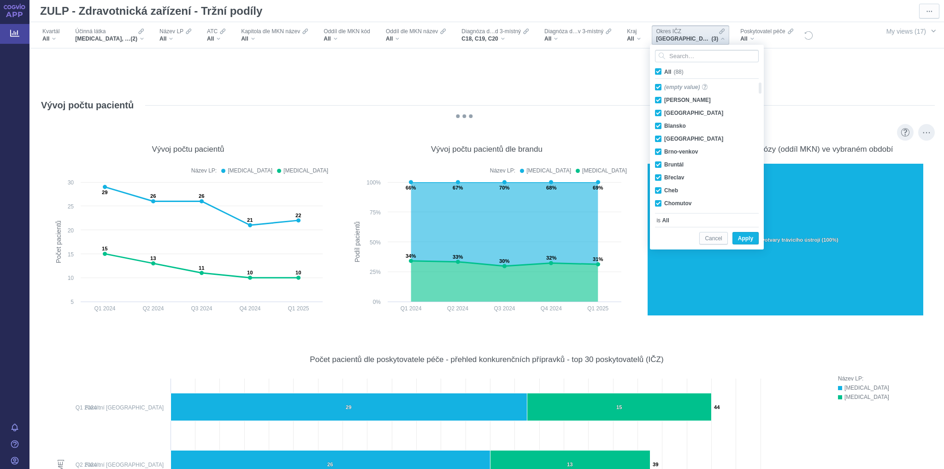
checkbox input "true"
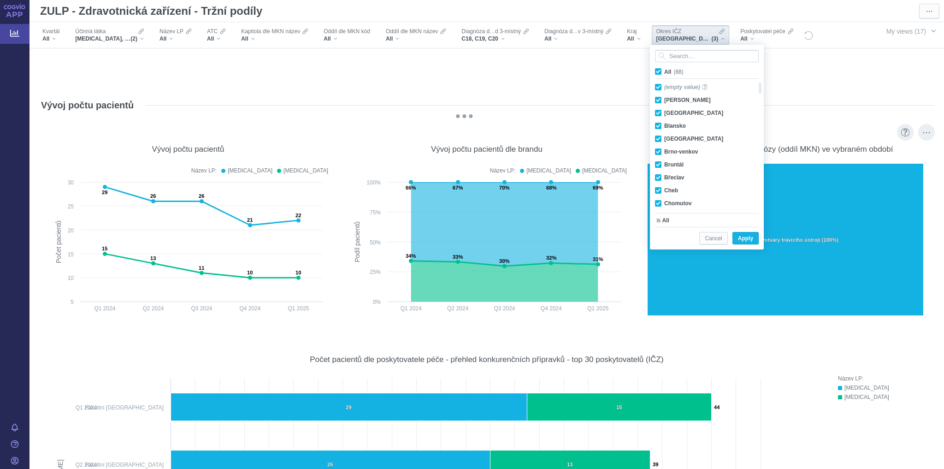
checkbox input "true"
click at [657, 67] on label "All (88)" at bounding box center [670, 71] width 35 height 9
click at [664, 67] on input "All (88)" at bounding box center [667, 70] width 6 height 6
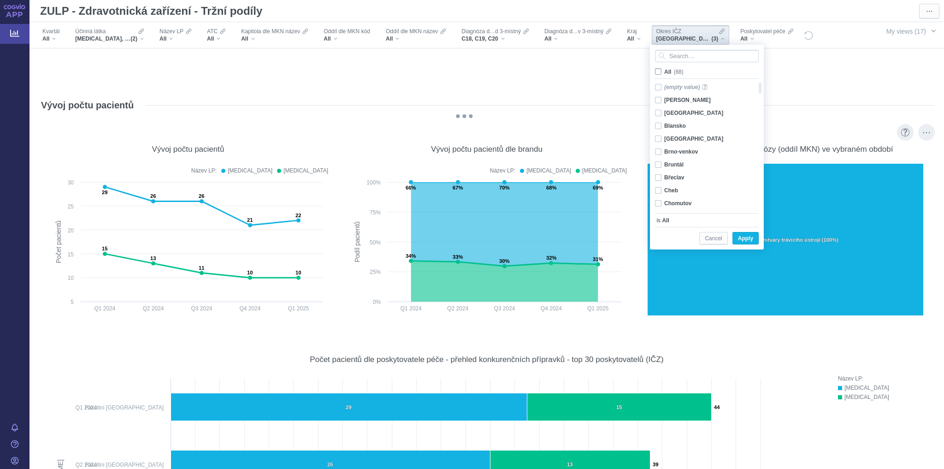
checkbox input "false"
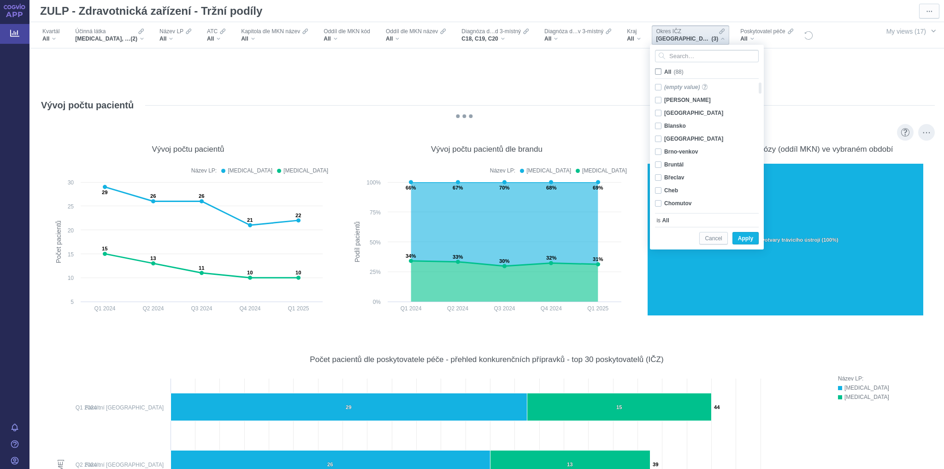
checkbox input "false"
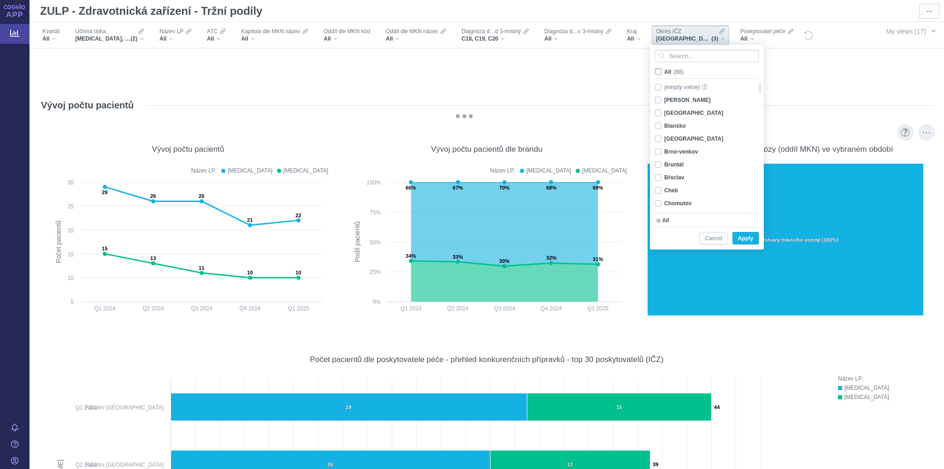
checkbox input "false"
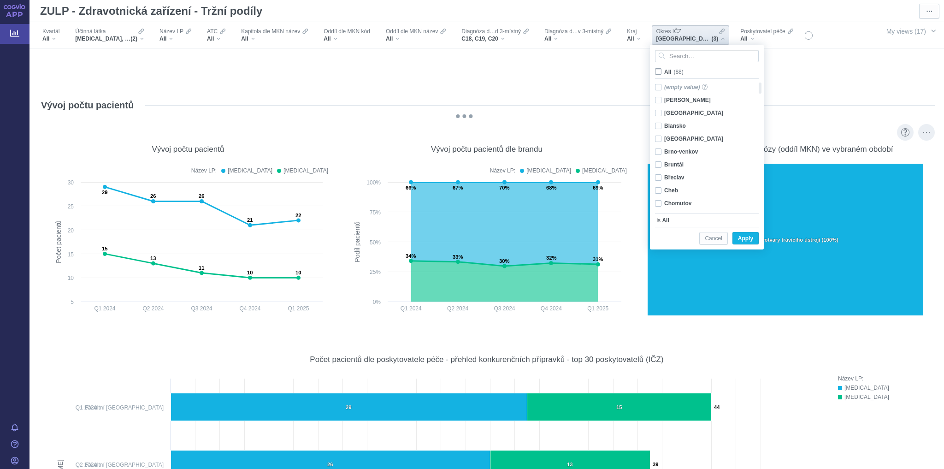
checkbox input "false"
click at [660, 118] on div "Praha 6 Only" at bounding box center [703, 120] width 106 height 13
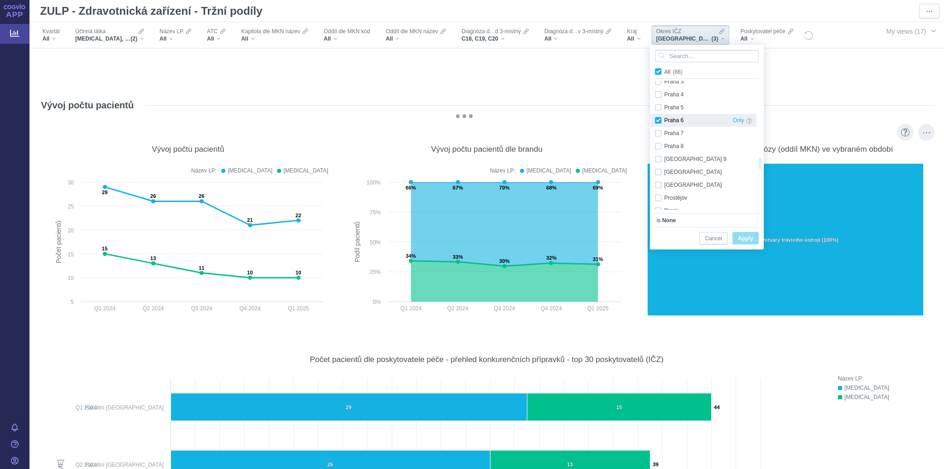
checkbox input "true"
click at [660, 109] on div "Praha 5 Only" at bounding box center [703, 107] width 106 height 13
checkbox input "true"
click at [656, 123] on div "Praha 6 Only" at bounding box center [703, 120] width 106 height 13
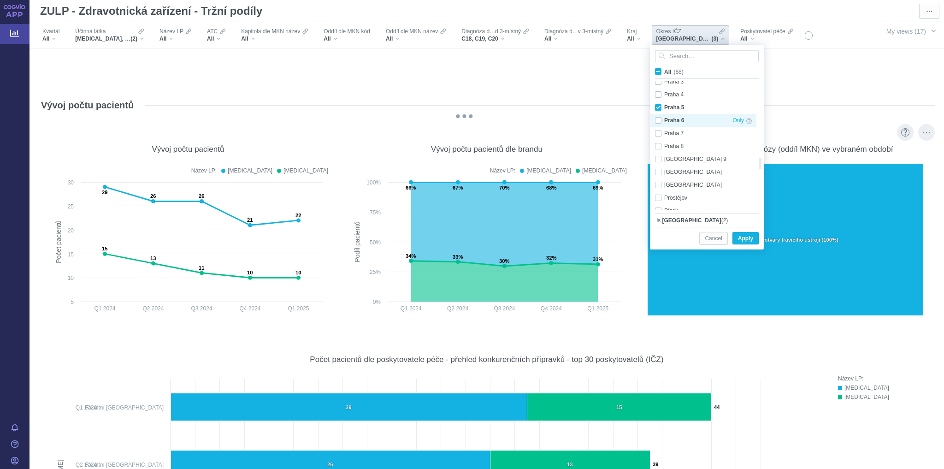
checkbox input "false"
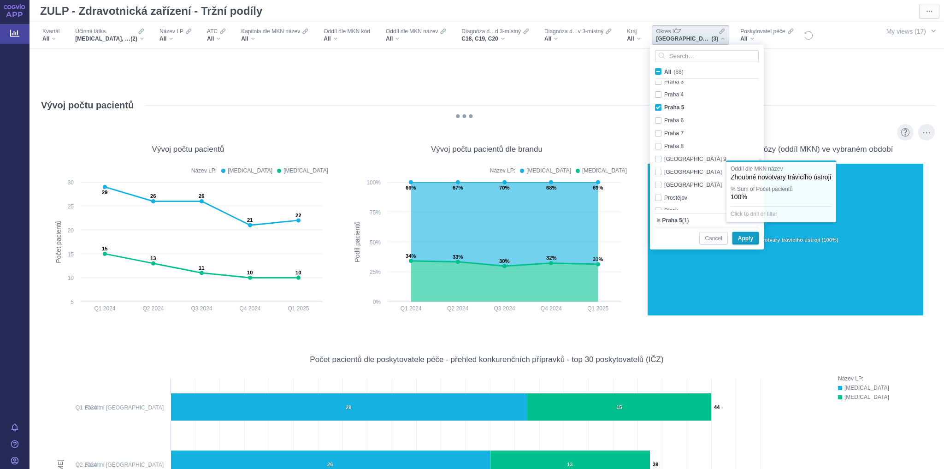
click at [752, 239] on span "Apply" at bounding box center [745, 239] width 15 height 12
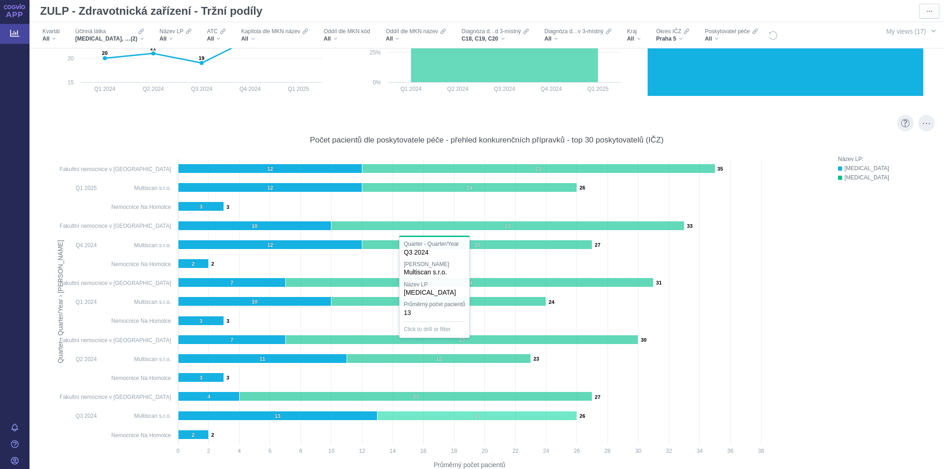
scroll to position [4248, 0]
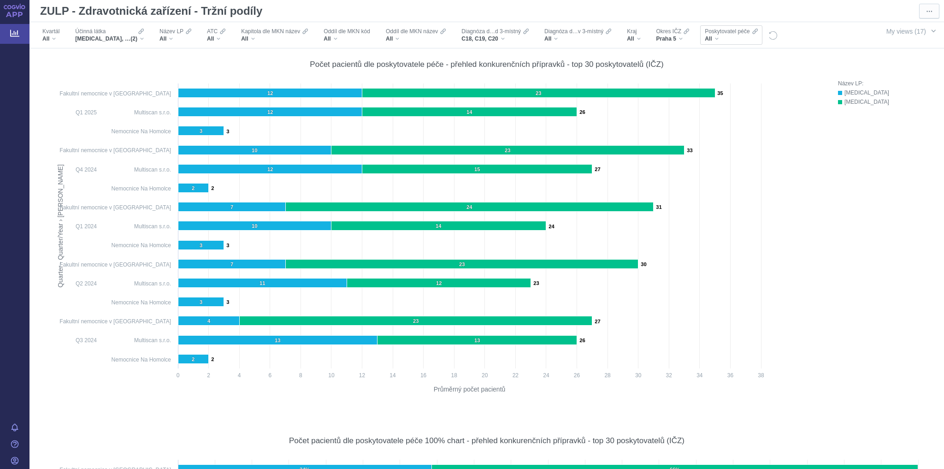
click at [717, 38] on div "All" at bounding box center [731, 38] width 53 height 7
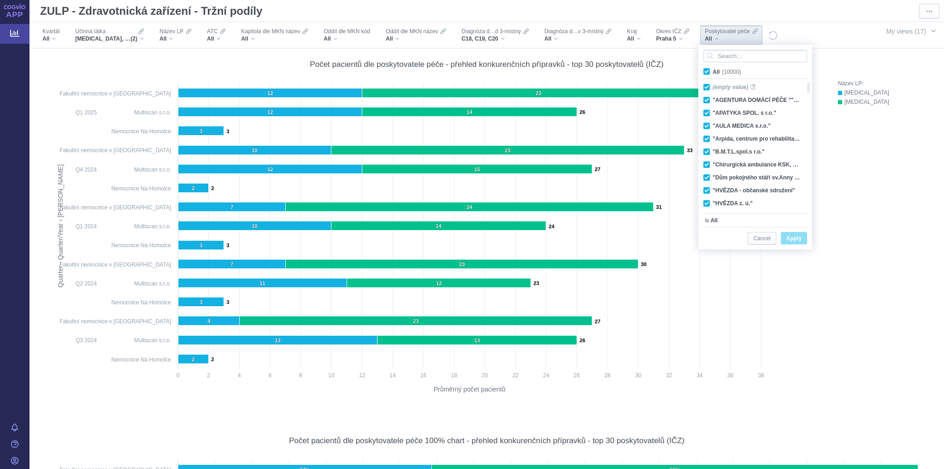
click at [712, 69] on span "All (10000)" at bounding box center [726, 72] width 29 height 6
click at [712, 68] on input "All (10000)" at bounding box center [715, 70] width 6 height 6
checkbox input "false"
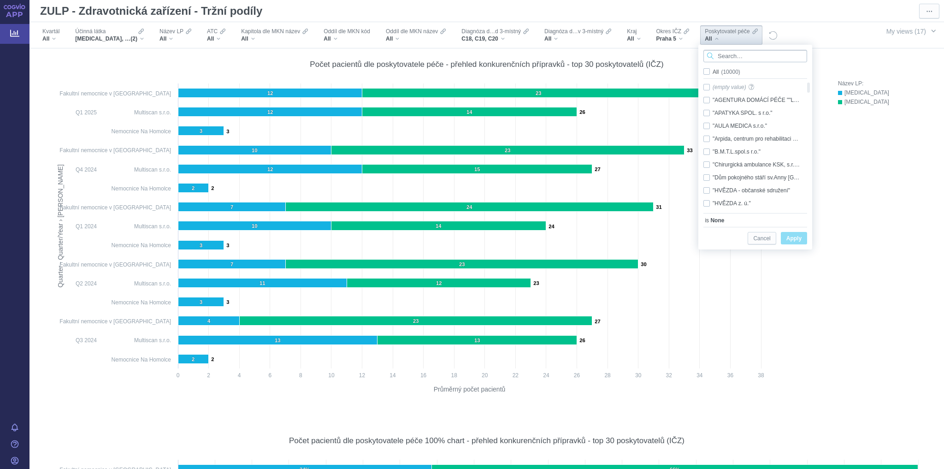
click at [733, 57] on input "Search attribute values" at bounding box center [755, 56] width 104 height 12
click at [712, 71] on span "All search results (48)" at bounding box center [738, 72] width 53 height 6
click at [712, 71] on input "All search results (48)" at bounding box center [715, 70] width 6 height 6
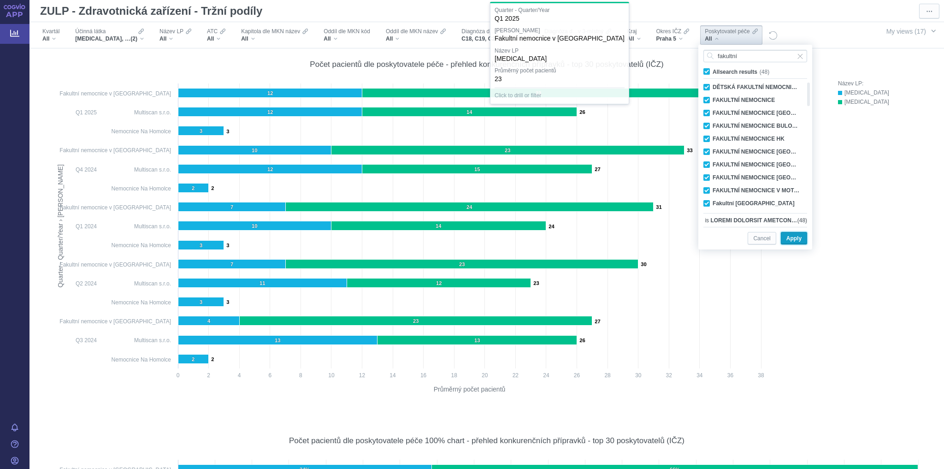
click at [798, 238] on span "Apply" at bounding box center [793, 239] width 15 height 12
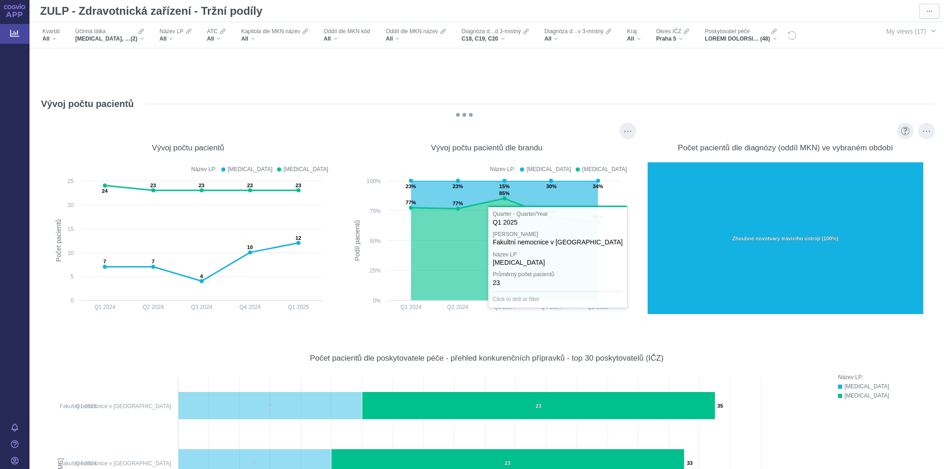
scroll to position [3953, 0]
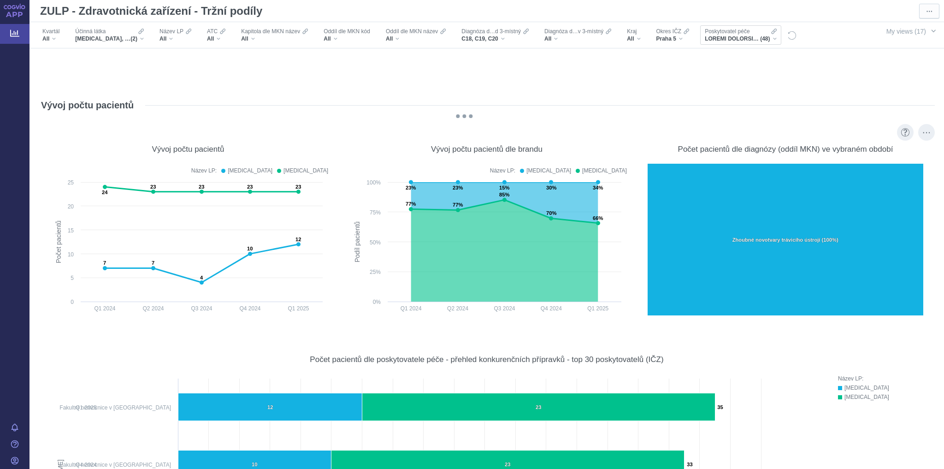
click at [771, 38] on div "(48)" at bounding box center [740, 38] width 71 height 7
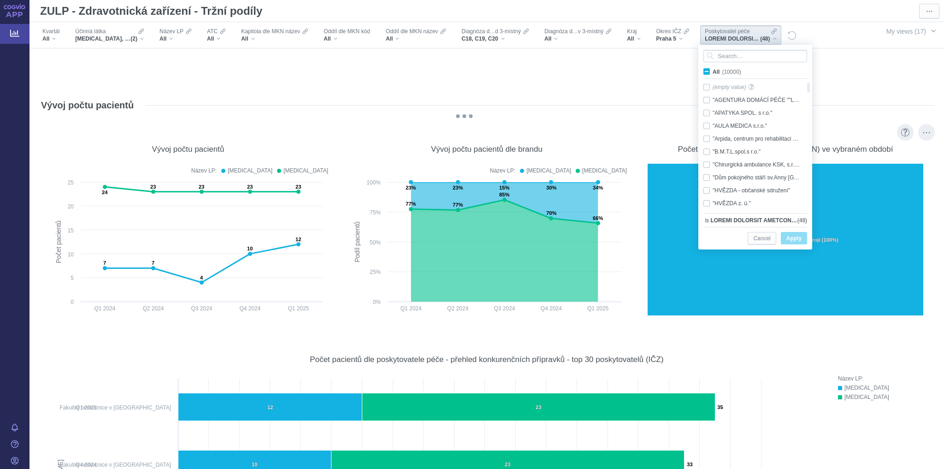
click at [712, 70] on span "All (10000)" at bounding box center [726, 72] width 29 height 6
click at [712, 70] on input "All (10000)" at bounding box center [715, 70] width 6 height 6
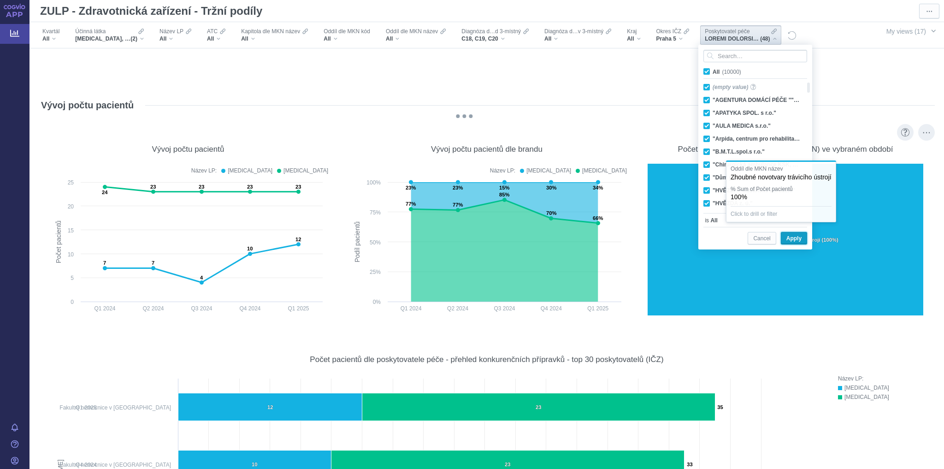
click at [789, 236] on span "Apply" at bounding box center [793, 239] width 15 height 12
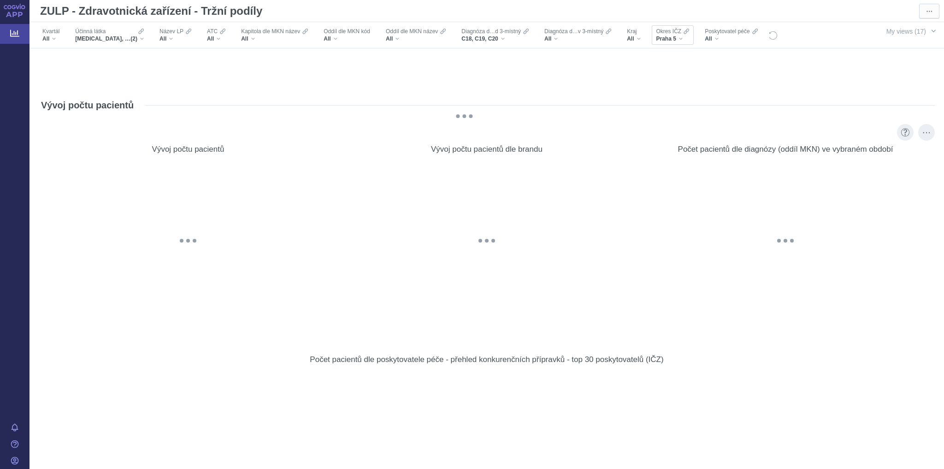
click at [680, 37] on div "Praha 5" at bounding box center [672, 38] width 33 height 7
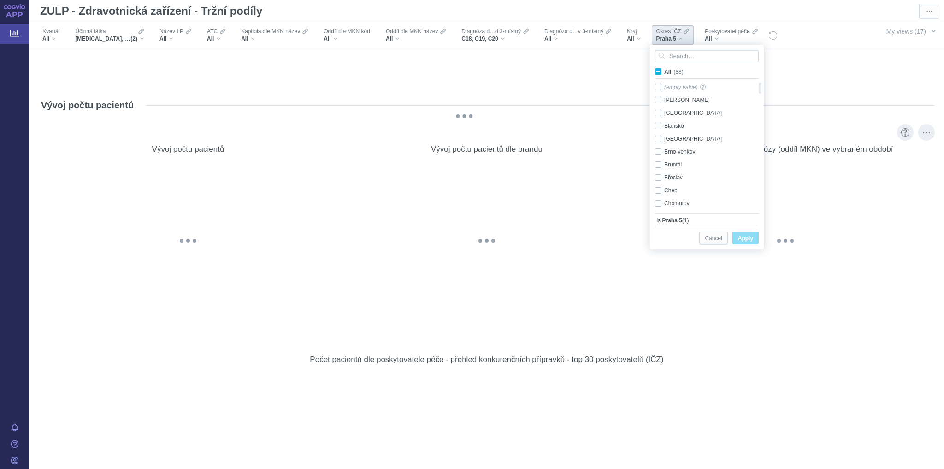
click at [664, 69] on span "All (88)" at bounding box center [673, 72] width 19 height 6
click at [664, 69] on input "All (88)" at bounding box center [667, 70] width 6 height 6
click at [664, 69] on span "All (88)" at bounding box center [673, 72] width 19 height 6
click at [664, 69] on input "All (88)" at bounding box center [667, 70] width 6 height 6
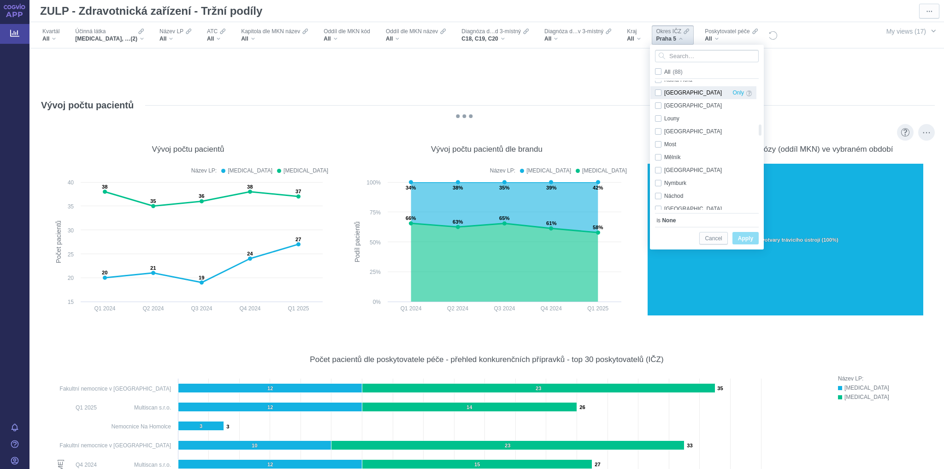
click at [673, 90] on div "[GEOGRAPHIC_DATA] Only" at bounding box center [703, 92] width 106 height 13
click at [738, 234] on span "Apply" at bounding box center [745, 239] width 15 height 12
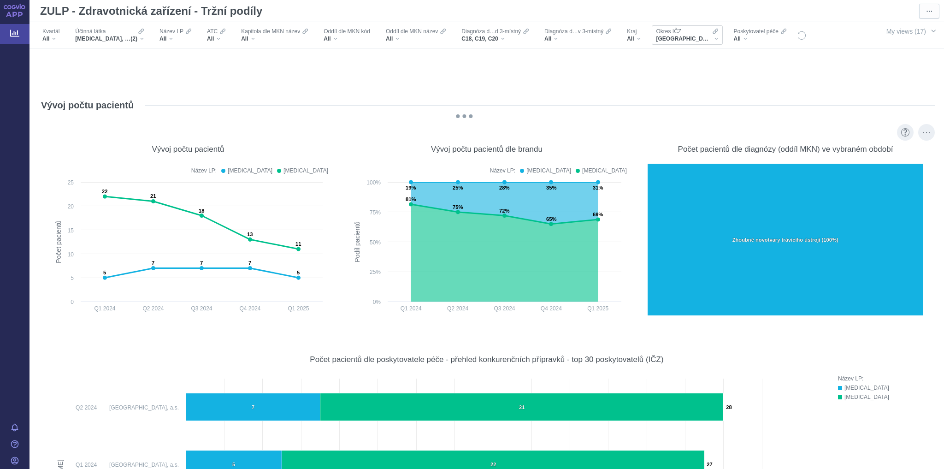
click at [683, 40] on div "[GEOGRAPHIC_DATA]" at bounding box center [687, 38] width 62 height 7
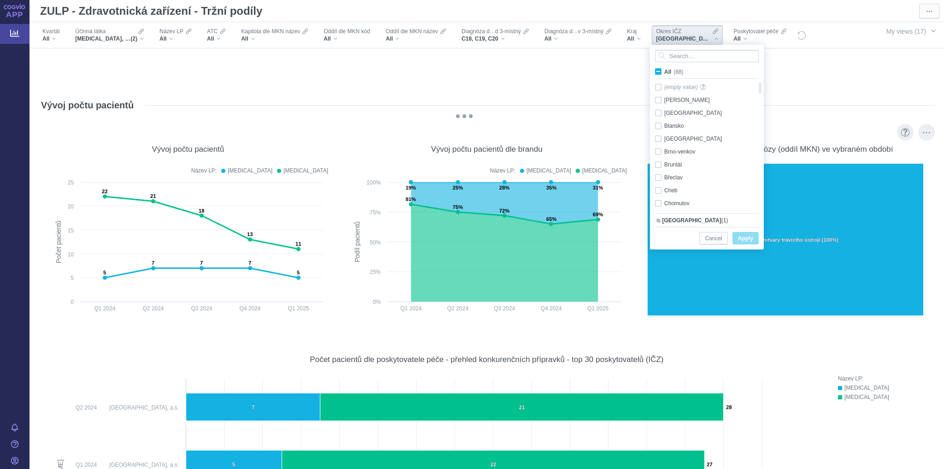
click at [664, 70] on span "All (88)" at bounding box center [673, 72] width 19 height 6
click at [664, 70] on input "All (88)" at bounding box center [667, 70] width 6 height 6
click at [664, 70] on span "All (88)" at bounding box center [673, 72] width 19 height 6
click at [664, 70] on input "All (88)" at bounding box center [667, 70] width 6 height 6
click at [658, 184] on div "Praha 8 Only" at bounding box center [703, 182] width 106 height 13
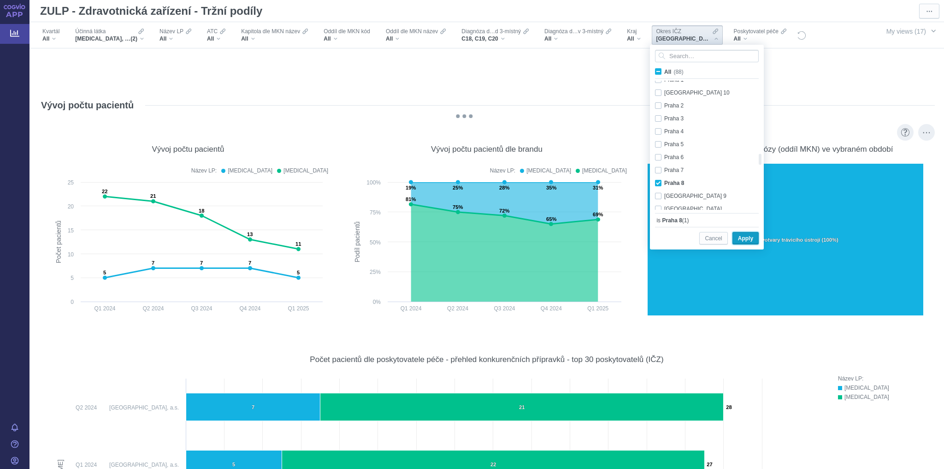
click at [740, 238] on span "Apply" at bounding box center [745, 239] width 15 height 12
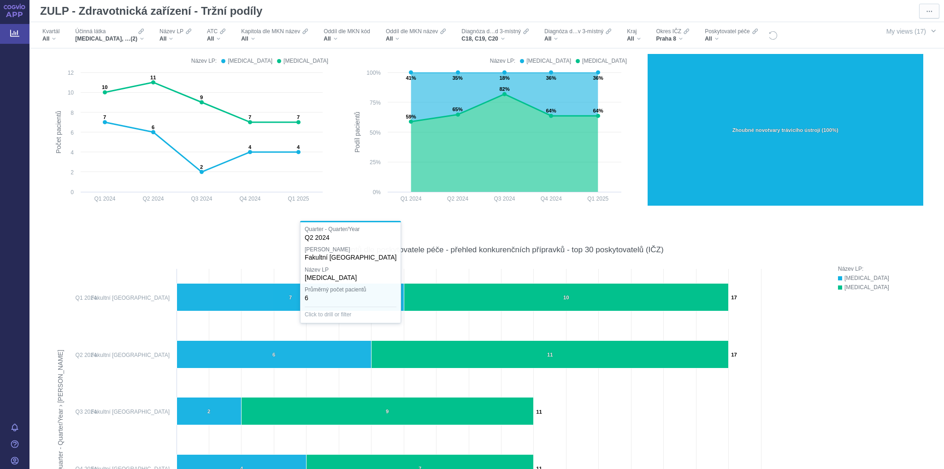
scroll to position [3990, 0]
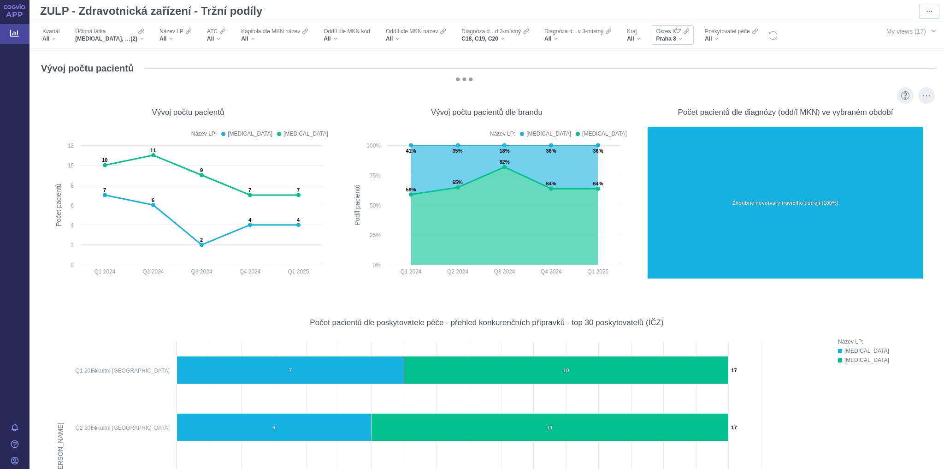
click at [679, 39] on div "Praha 8" at bounding box center [672, 38] width 33 height 7
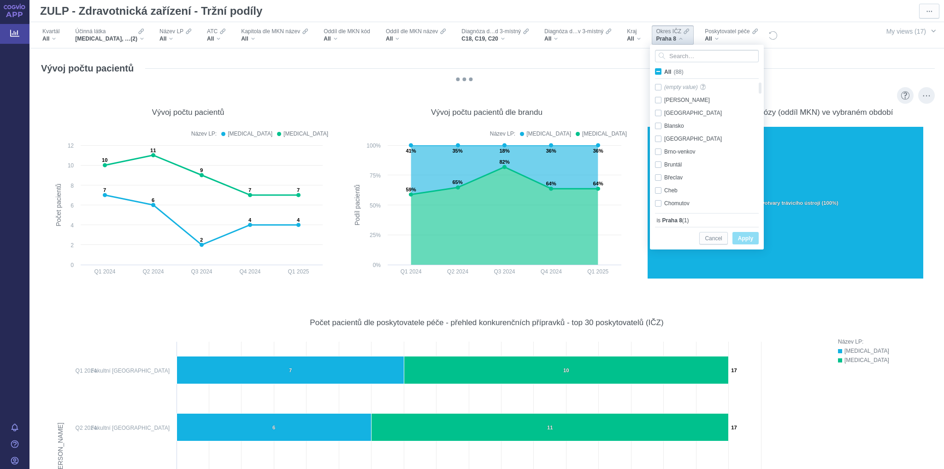
click at [664, 70] on span "All (88)" at bounding box center [673, 72] width 19 height 6
click at [664, 70] on input "All (88)" at bounding box center [667, 70] width 6 height 6
click at [664, 70] on span "All (88)" at bounding box center [673, 72] width 19 height 6
click at [664, 70] on input "All (88)" at bounding box center [667, 70] width 6 height 6
click at [657, 167] on div "Chomutov Only" at bounding box center [703, 166] width 106 height 13
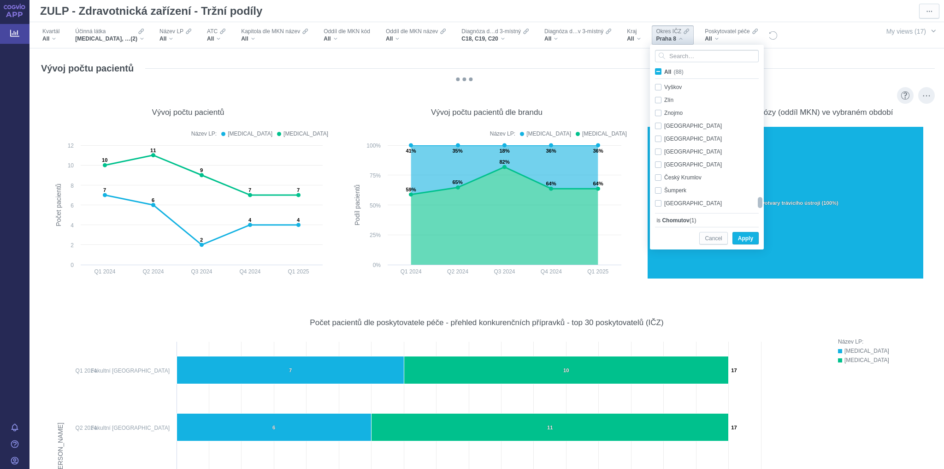
click at [750, 218] on div "All (88) Semily Only Sokolov Only Strakonice Only Svitavy Only Tachov Only Tepl…" at bounding box center [706, 136] width 113 height 182
click at [658, 125] on div "[GEOGRAPHIC_DATA] Only" at bounding box center [703, 125] width 106 height 13
click at [738, 238] on span "Apply" at bounding box center [745, 239] width 15 height 12
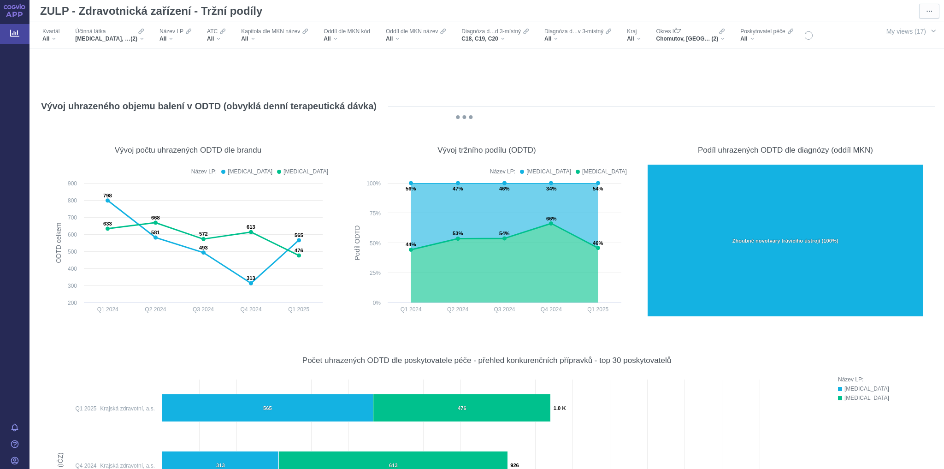
scroll to position [1415, 0]
